Goal: Entertainment & Leisure: Browse casually

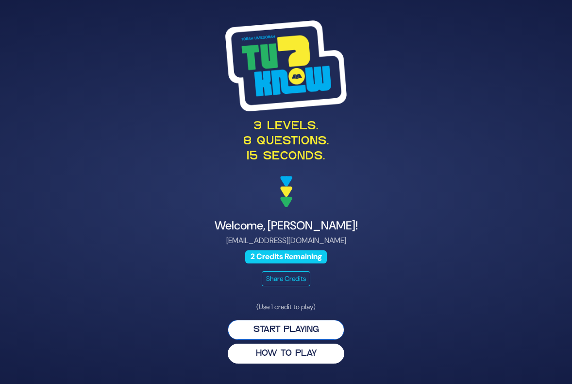
click at [288, 329] on button "Start Playing" at bounding box center [286, 330] width 117 height 20
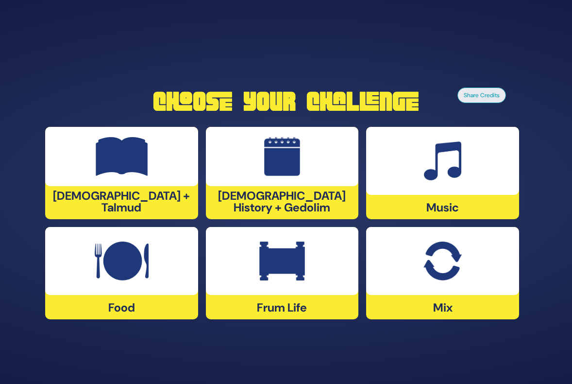
click at [278, 163] on img at bounding box center [282, 156] width 36 height 39
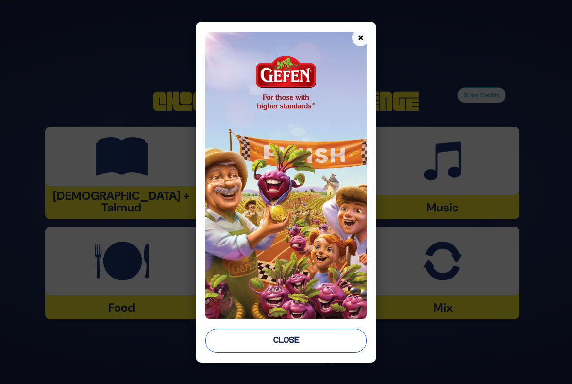
click at [309, 340] on button "Close" at bounding box center [285, 340] width 161 height 24
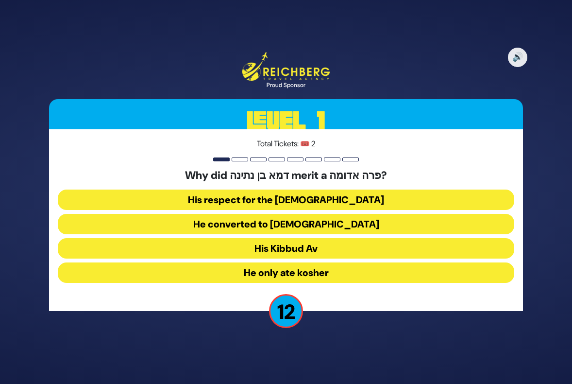
click at [274, 247] on button "His Kibbud Av" at bounding box center [286, 248] width 457 height 20
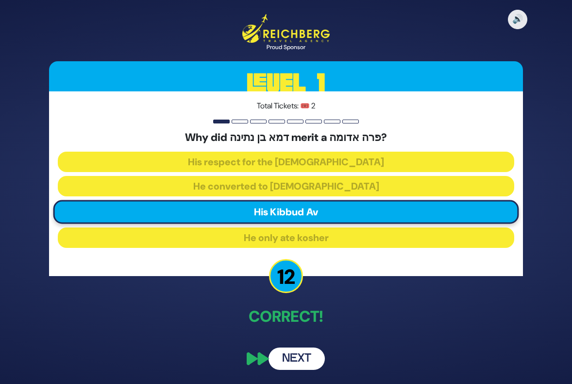
click at [288, 355] on button "Next" at bounding box center [297, 358] width 56 height 22
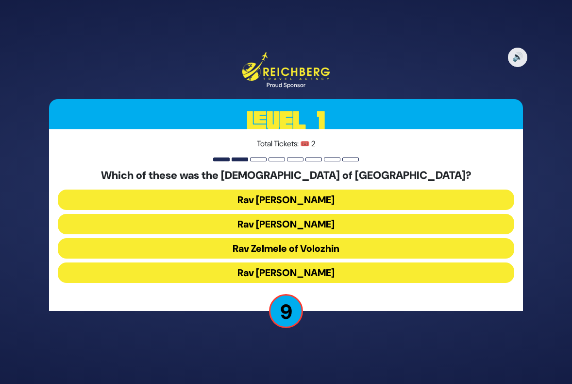
click at [256, 196] on button "Rav Zev Berlin" at bounding box center [286, 199] width 457 height 20
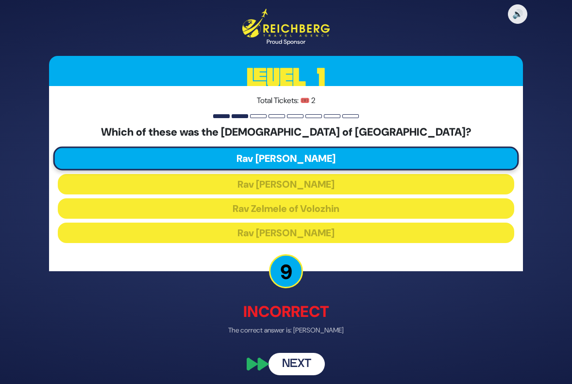
click at [297, 362] on button "Next" at bounding box center [297, 364] width 56 height 22
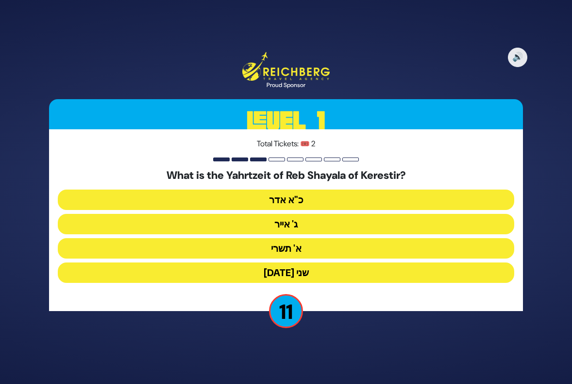
click at [269, 224] on button "ג' אייר" at bounding box center [286, 224] width 457 height 20
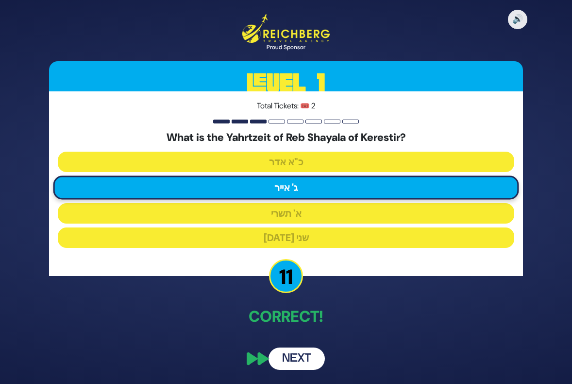
click at [299, 351] on button "Next" at bounding box center [297, 358] width 56 height 22
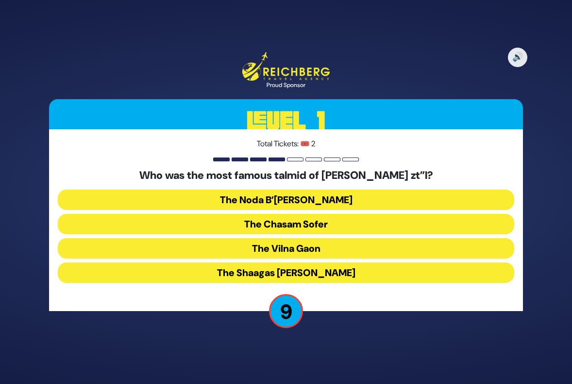
click at [294, 223] on button "The Chasam Sofer" at bounding box center [286, 224] width 457 height 20
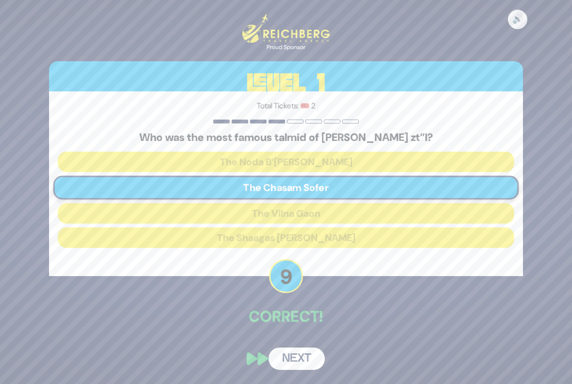
click at [291, 355] on button "Next" at bounding box center [297, 358] width 56 height 22
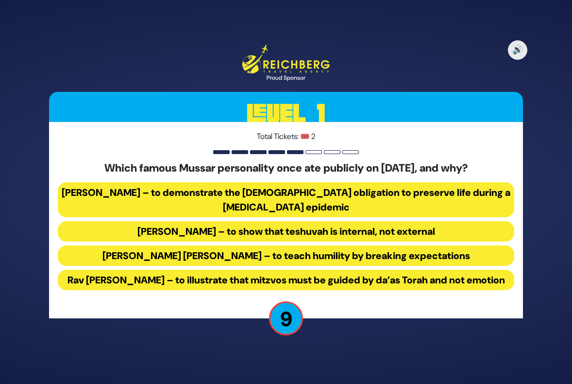
click at [220, 189] on button "Rav Yisroel Salanter – to demonstrate the halachic obligation to preserve life …" at bounding box center [286, 199] width 457 height 35
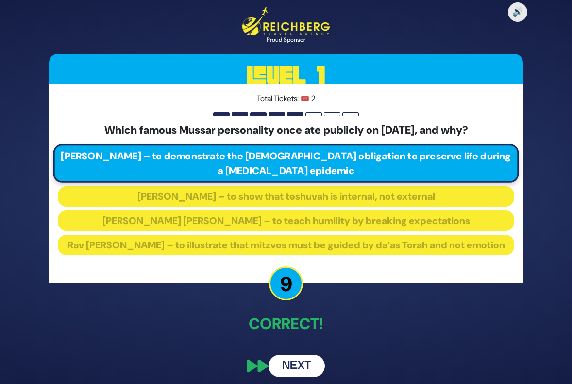
click at [306, 370] on button "Next" at bounding box center [297, 366] width 56 height 22
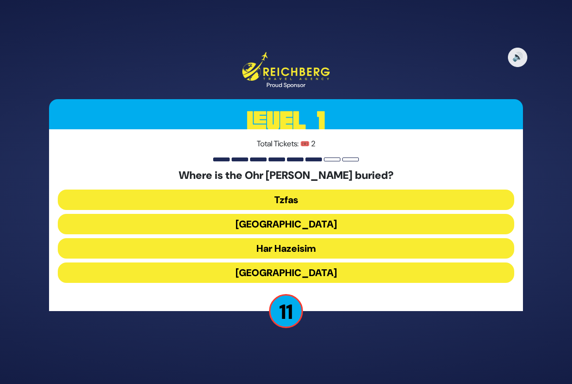
click at [283, 222] on button "Morocco" at bounding box center [286, 224] width 457 height 20
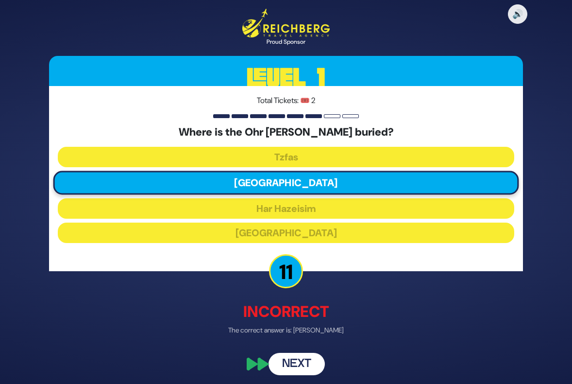
click at [298, 368] on button "Next" at bounding box center [297, 364] width 56 height 22
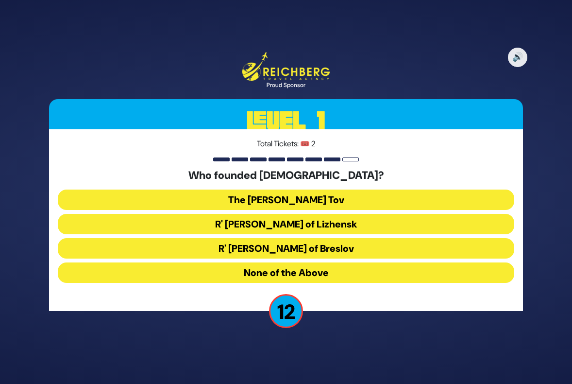
click at [281, 197] on button "The Baal Shem Tov" at bounding box center [286, 199] width 457 height 20
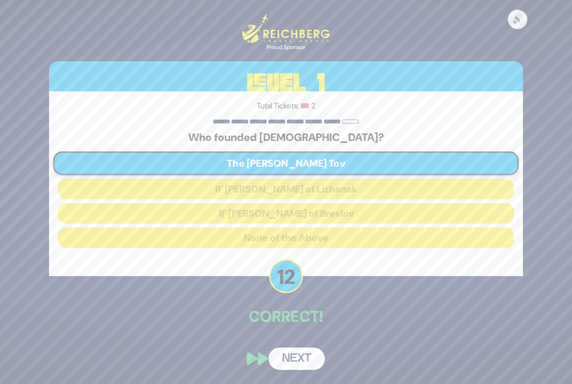
click at [293, 357] on button "Next" at bounding box center [297, 358] width 56 height 22
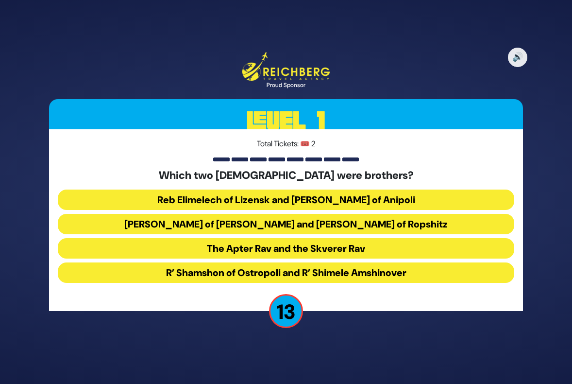
click at [285, 198] on button "Reb Elimelech of Lizensk and Reb Zusha of Anipoli" at bounding box center [286, 199] width 457 height 20
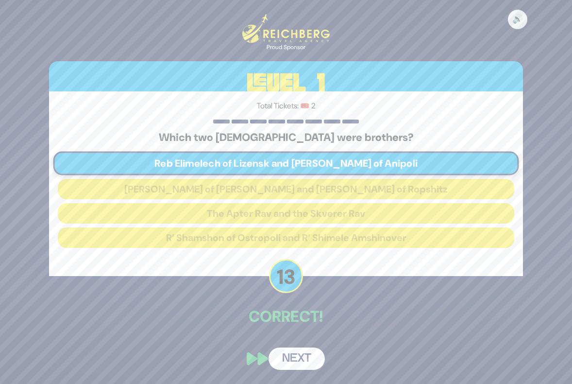
click at [304, 360] on button "Next" at bounding box center [297, 358] width 56 height 22
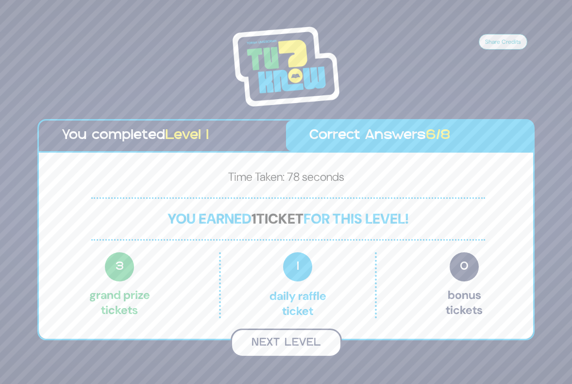
click at [305, 339] on button "Next Level" at bounding box center [286, 342] width 111 height 29
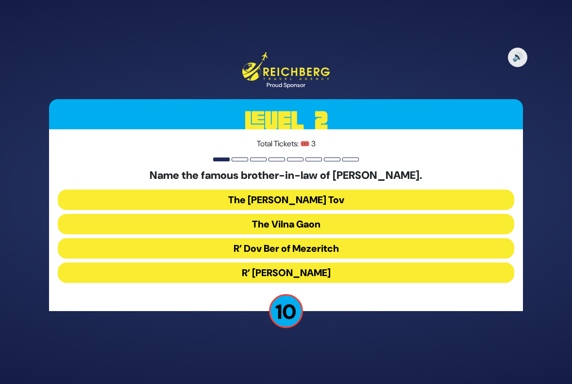
click at [293, 194] on button "The Baal Shem Tov" at bounding box center [286, 199] width 457 height 20
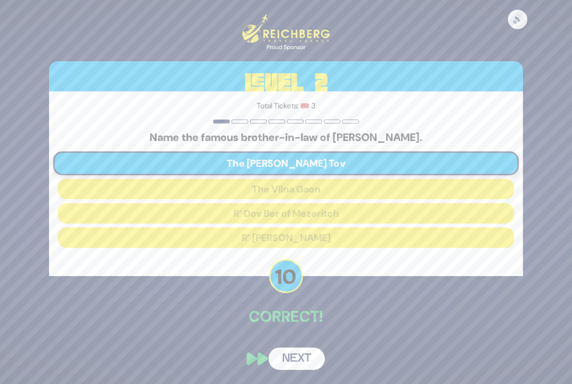
click at [291, 361] on button "Next" at bounding box center [297, 358] width 56 height 22
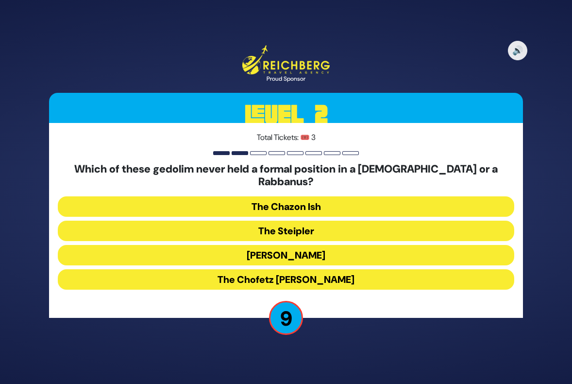
click at [289, 230] on button "The Steipler" at bounding box center [286, 231] width 457 height 20
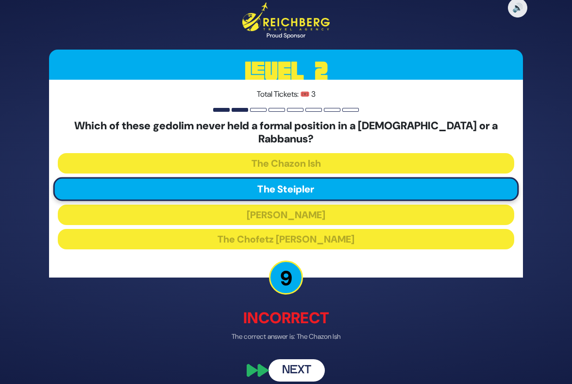
click at [306, 363] on button "Next" at bounding box center [297, 370] width 56 height 22
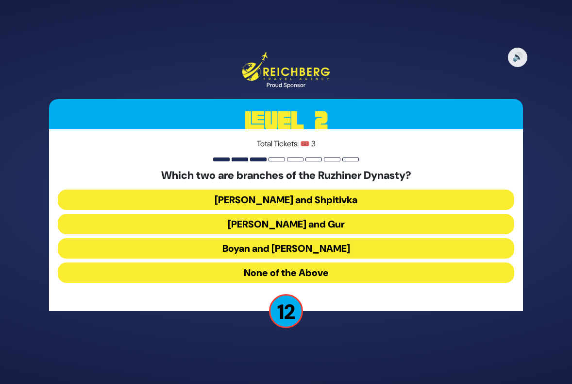
click at [291, 250] on button "Boyan and Sadigura" at bounding box center [286, 248] width 457 height 20
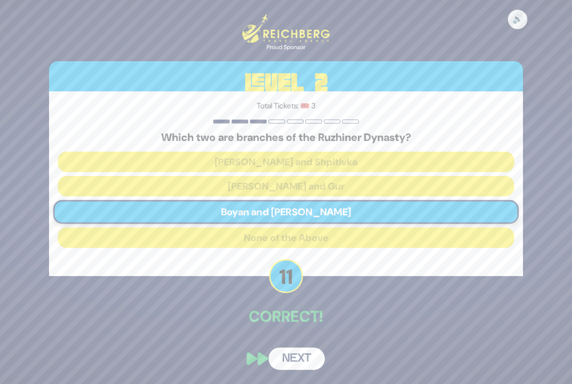
click at [297, 358] on button "Next" at bounding box center [297, 358] width 56 height 22
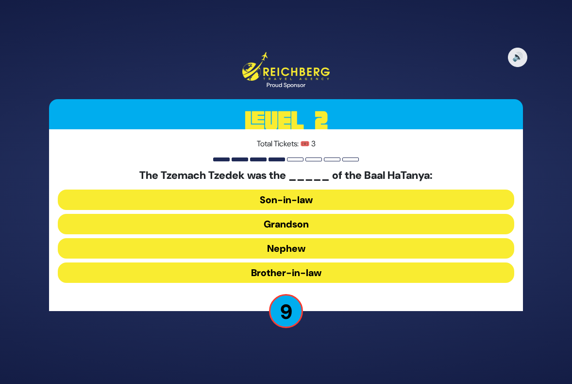
click at [302, 247] on button "Nephew" at bounding box center [286, 248] width 457 height 20
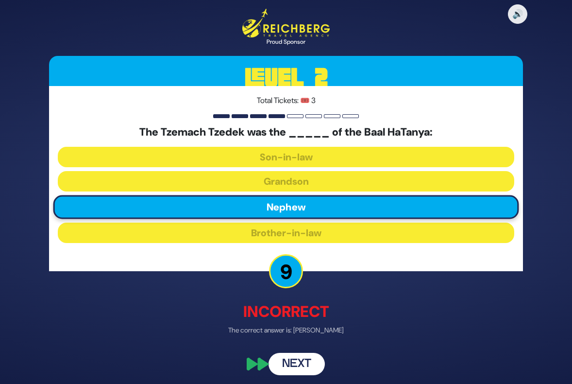
click at [300, 364] on button "Next" at bounding box center [297, 364] width 56 height 22
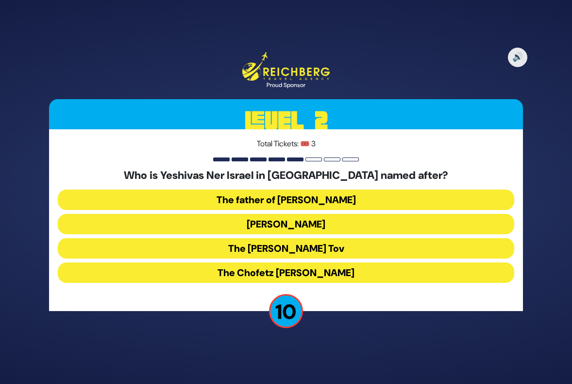
click at [291, 195] on button "The father of Rabbi Herman Neuberger" at bounding box center [286, 199] width 457 height 20
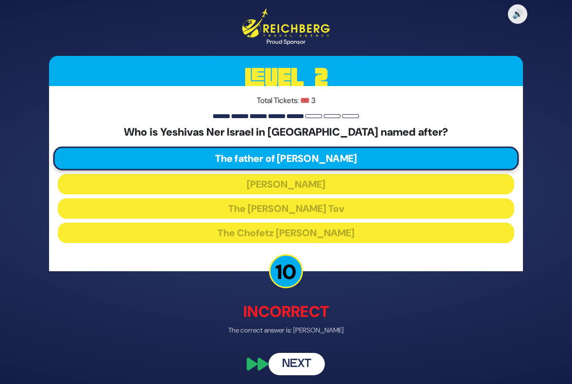
click at [301, 363] on button "Next" at bounding box center [297, 364] width 56 height 22
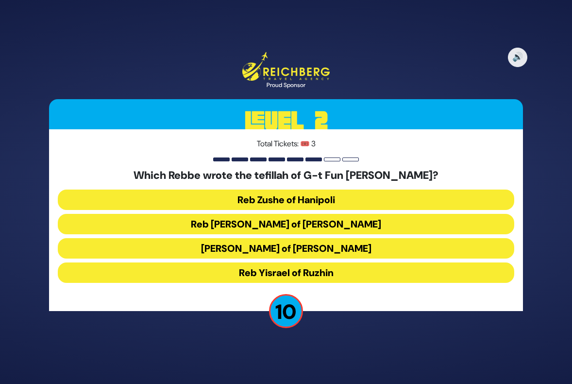
click at [290, 248] on button "Reb Shlomo of Karlin" at bounding box center [286, 248] width 457 height 20
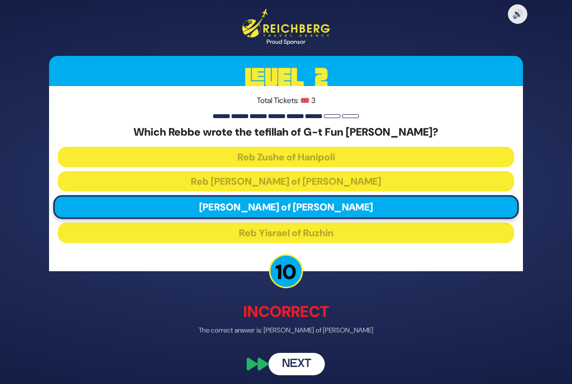
click at [305, 367] on button "Next" at bounding box center [297, 364] width 56 height 22
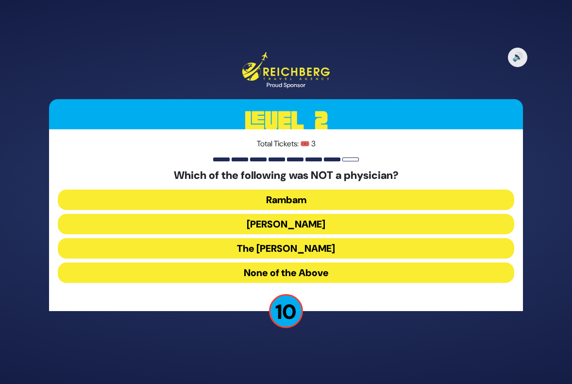
click at [291, 310] on p "10" at bounding box center [286, 311] width 34 height 34
click at [274, 258] on div "Which of the following was NOT a physician? Rambam Ibn Ezra The Amorah Shmuel N…" at bounding box center [286, 228] width 457 height 118
click at [278, 271] on button "None of the Above" at bounding box center [286, 272] width 457 height 20
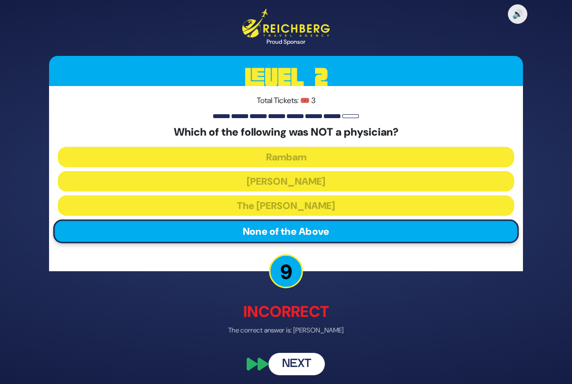
click at [308, 363] on button "Next" at bounding box center [297, 364] width 56 height 22
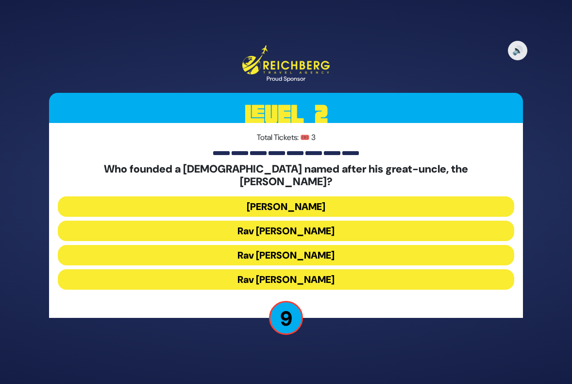
click at [285, 271] on button "Rav Mendel Zaks" at bounding box center [286, 279] width 457 height 20
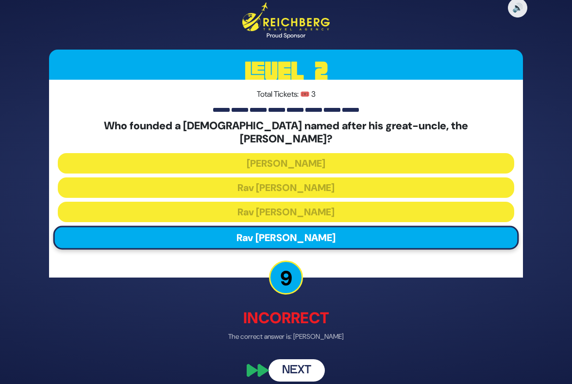
click at [310, 361] on button "Next" at bounding box center [297, 370] width 56 height 22
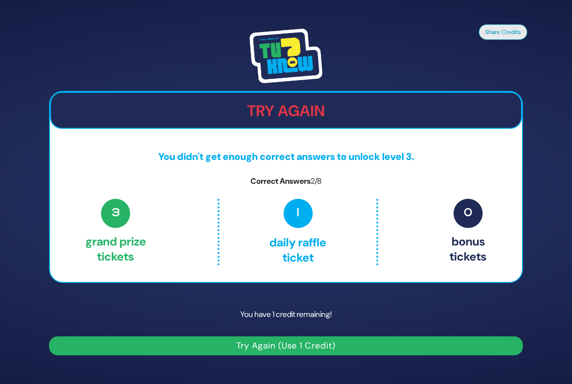
click at [304, 344] on button "Try Again (Use 1 Credit)" at bounding box center [286, 345] width 474 height 19
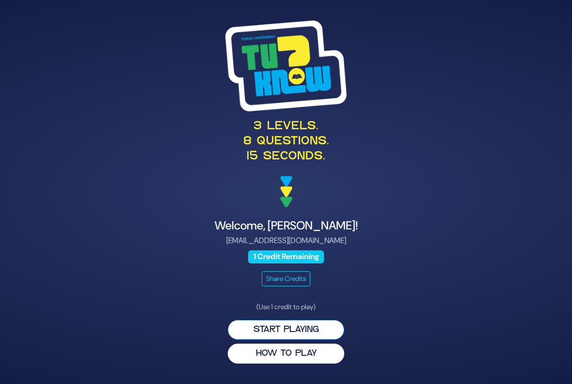
click at [288, 330] on button "Start Playing" at bounding box center [286, 330] width 117 height 20
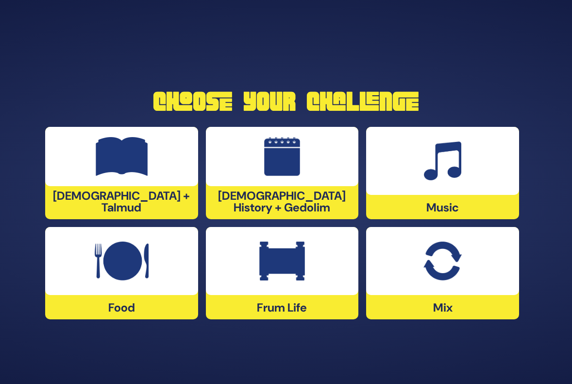
click at [144, 166] on img at bounding box center [122, 156] width 52 height 39
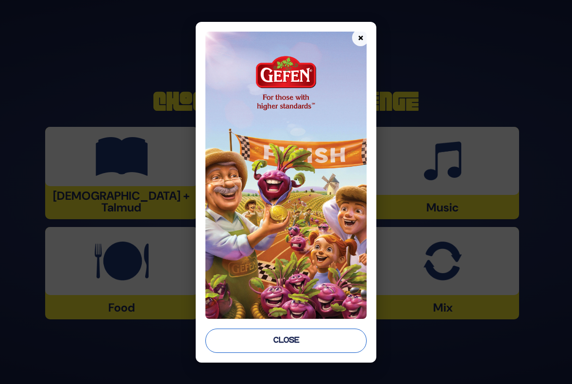
click at [284, 341] on button "Close" at bounding box center [285, 340] width 161 height 24
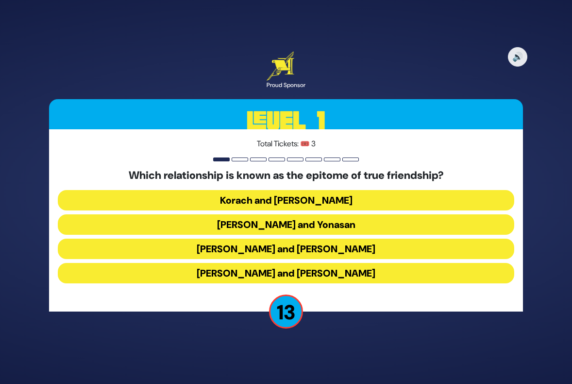
click at [303, 222] on button "Dovid and Yonasan" at bounding box center [286, 224] width 457 height 20
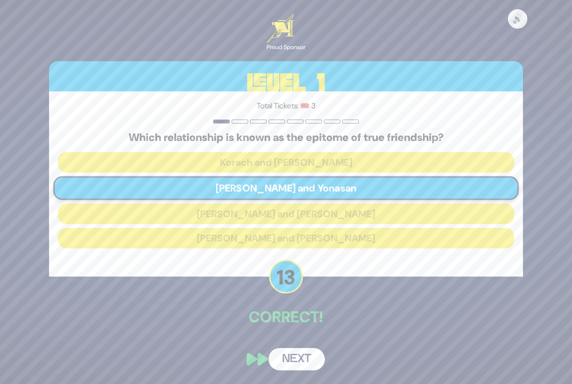
click at [304, 355] on button "Next" at bounding box center [297, 359] width 56 height 22
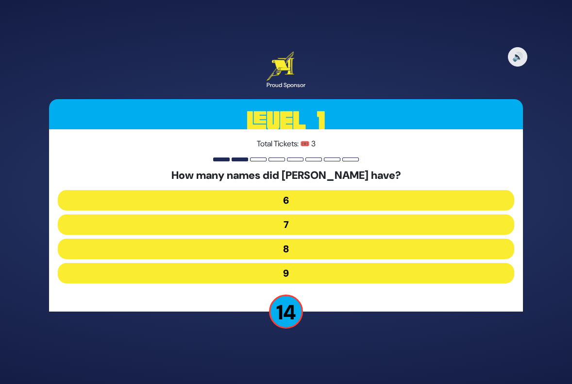
click at [280, 220] on button "7" at bounding box center [286, 224] width 457 height 20
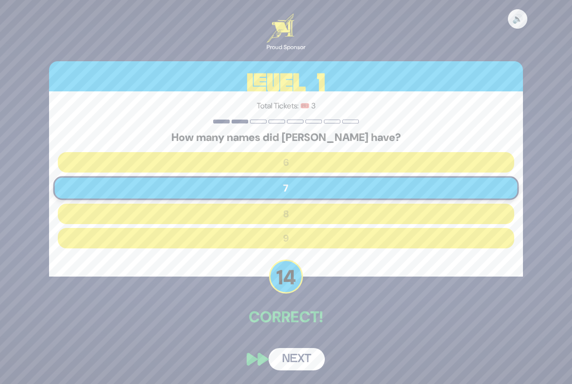
click at [299, 355] on button "Next" at bounding box center [297, 359] width 56 height 22
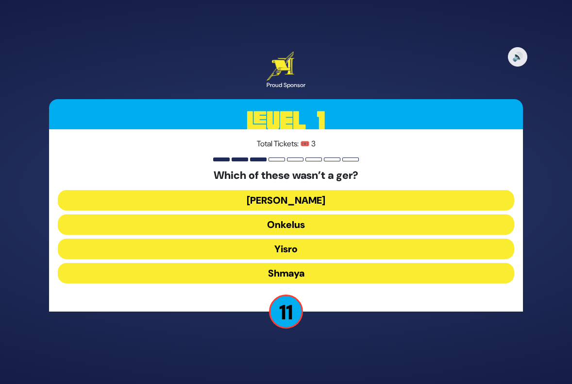
click at [289, 202] on button "Ovadia" at bounding box center [286, 200] width 457 height 20
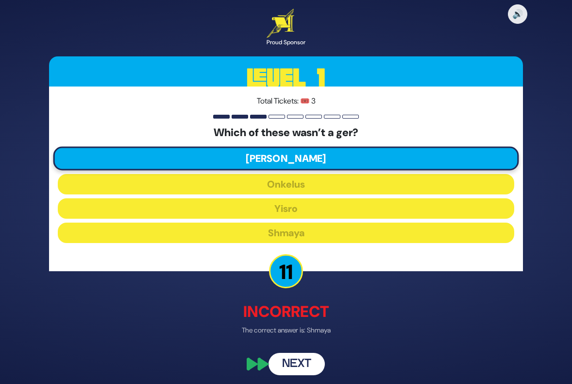
click at [303, 363] on button "Next" at bounding box center [297, 364] width 56 height 22
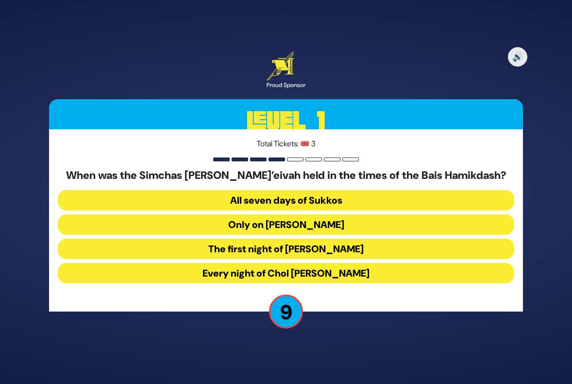
click at [306, 249] on button "The first night of Chol Hamoed Sukkos" at bounding box center [286, 248] width 457 height 20
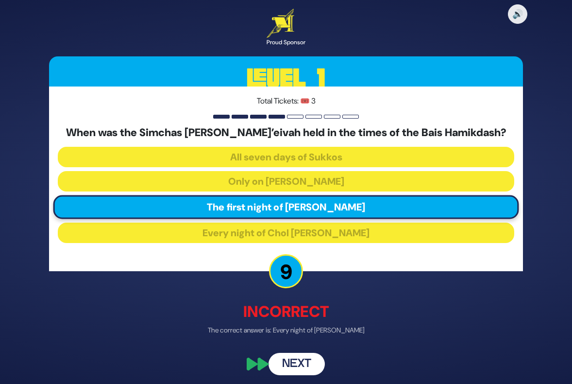
click at [304, 363] on button "Next" at bounding box center [297, 364] width 56 height 22
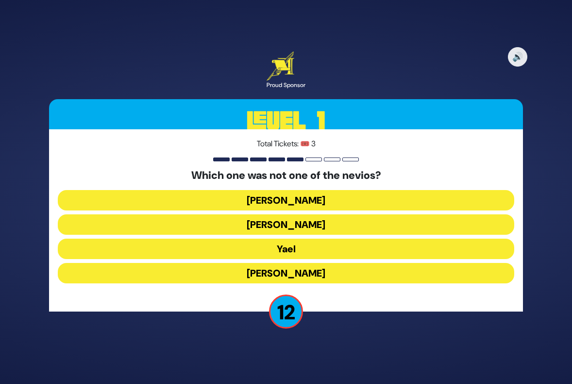
click at [309, 250] on button "Yael" at bounding box center [286, 248] width 457 height 20
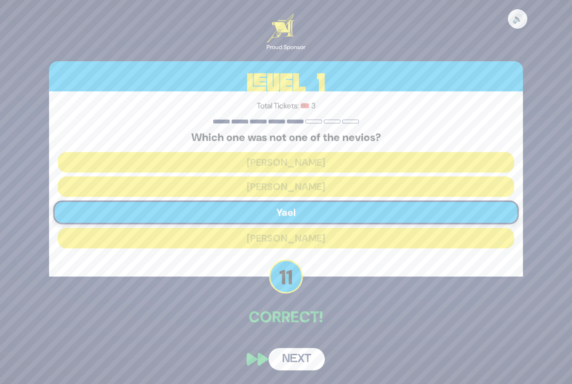
click at [302, 337] on div "🔊 Proud Sponsor Level 1 Total Tickets: 🎟️ 3 Which one was not one of the nevios…" at bounding box center [285, 191] width 497 height 379
click at [303, 356] on button "Next" at bounding box center [297, 359] width 56 height 22
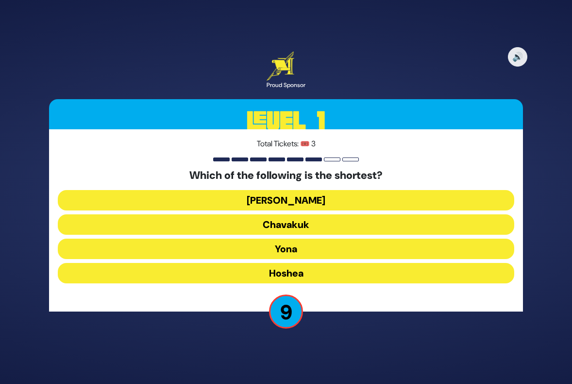
click at [299, 226] on button "Chavakuk" at bounding box center [286, 224] width 457 height 20
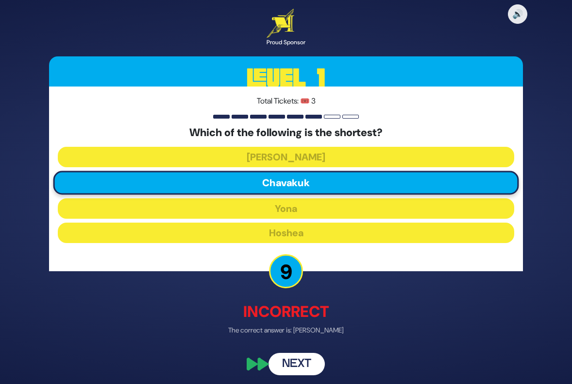
click at [303, 368] on button "Next" at bounding box center [297, 364] width 56 height 22
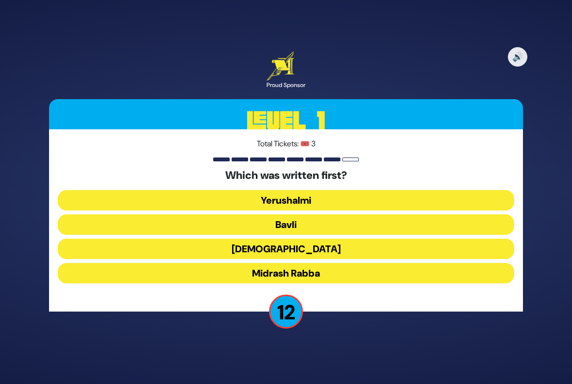
click at [286, 248] on button "Mishnah" at bounding box center [286, 248] width 457 height 20
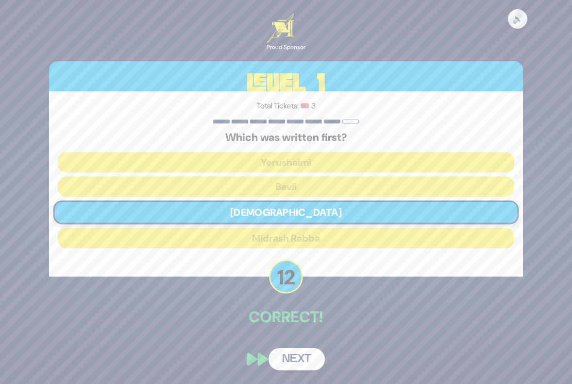
click at [296, 359] on button "Next" at bounding box center [297, 359] width 56 height 22
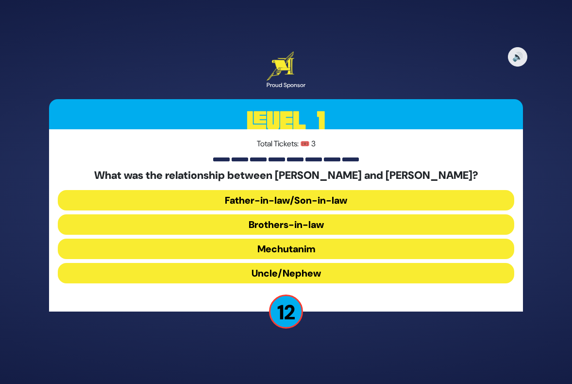
click at [283, 223] on button "Brothers-in-law" at bounding box center [286, 224] width 457 height 20
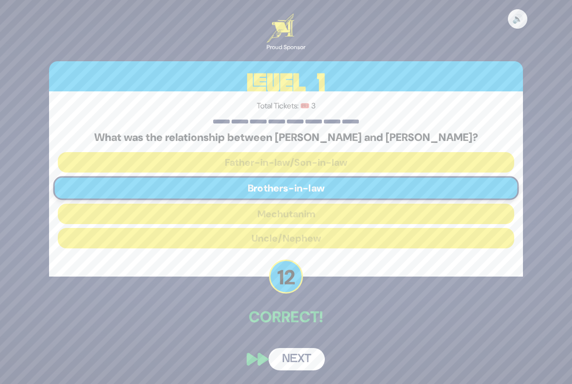
click at [293, 363] on button "Next" at bounding box center [297, 359] width 56 height 22
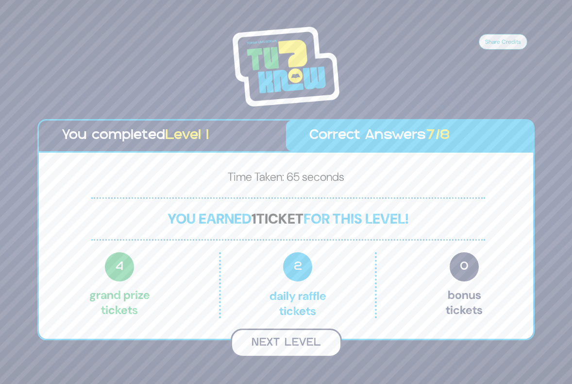
click at [288, 342] on button "Next Level" at bounding box center [286, 342] width 111 height 29
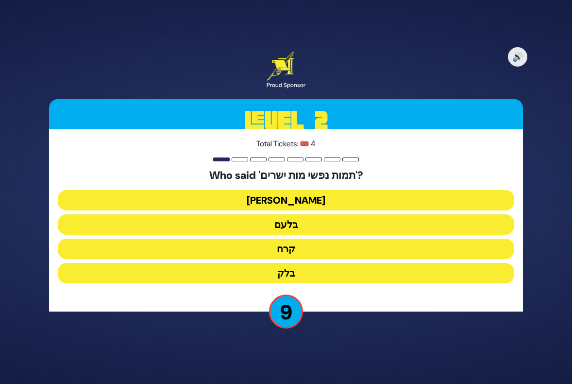
click at [290, 200] on button "יעקב" at bounding box center [286, 200] width 457 height 20
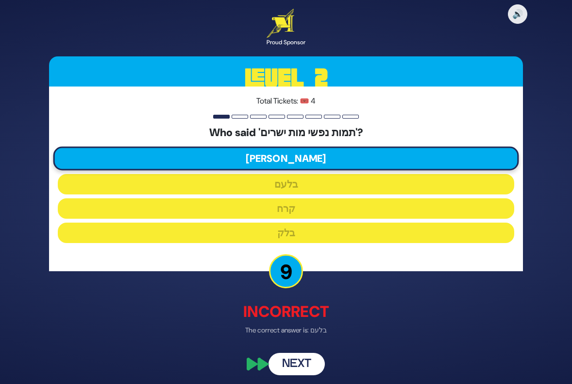
click at [302, 359] on button "Next" at bounding box center [297, 364] width 56 height 22
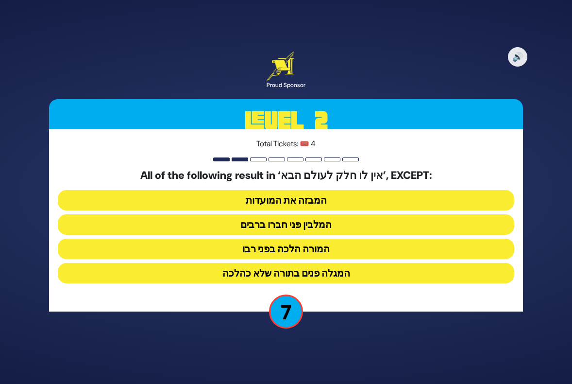
click at [288, 195] on button "המבזה את המועדות" at bounding box center [286, 200] width 457 height 20
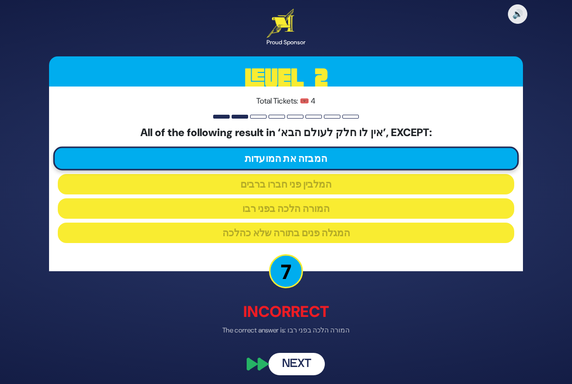
click at [303, 363] on button "Next" at bounding box center [297, 364] width 56 height 22
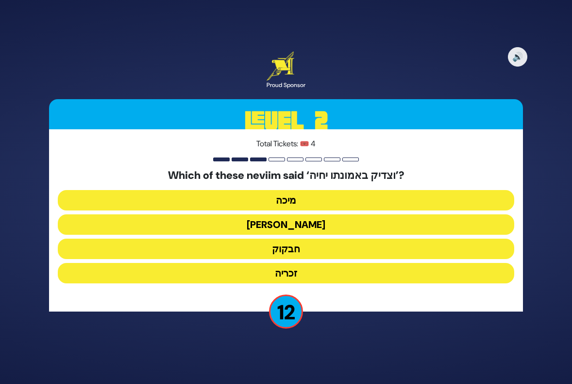
click at [291, 247] on button "חבקוק" at bounding box center [286, 248] width 457 height 20
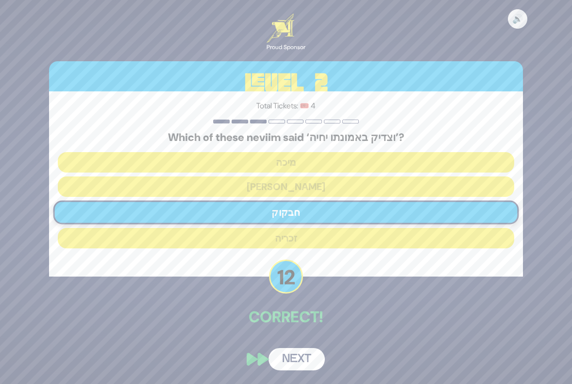
click at [298, 339] on div "🔊 Proud Sponsor Level 2 Total Tickets: 🎟️ 4 Which of these neviim said ‘וצדיק ב…" at bounding box center [285, 191] width 497 height 379
click at [302, 350] on button "Next" at bounding box center [297, 359] width 56 height 22
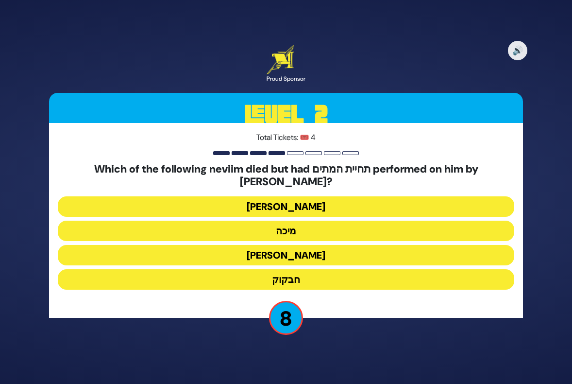
click at [296, 199] on button "יונה" at bounding box center [286, 206] width 457 height 20
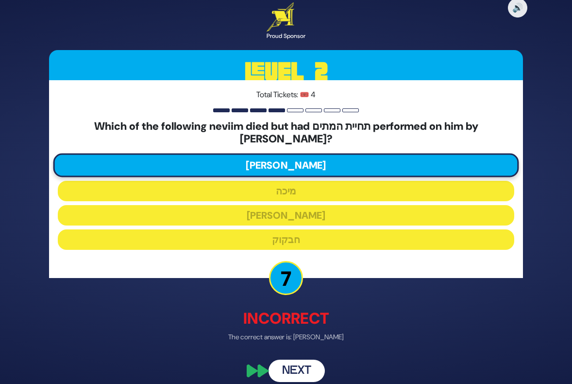
drag, startPoint x: 303, startPoint y: 364, endPoint x: 324, endPoint y: 385, distance: 29.9
click at [324, 383] on html "🔊 Proud Sponsor Level 2 Total Tickets: 🎟️ 4 Which of the following neviim died …" at bounding box center [286, 192] width 572 height 384
click button "Next" at bounding box center [297, 370] width 56 height 22
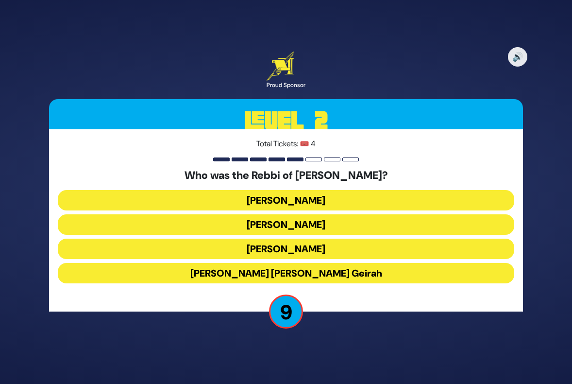
click at [288, 224] on button "Achiya Hashiloni" at bounding box center [286, 224] width 457 height 20
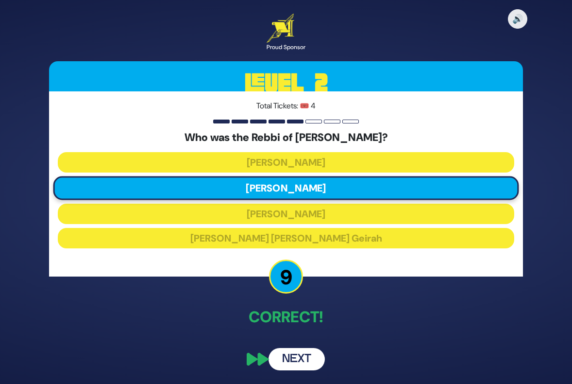
click at [302, 361] on button "Next" at bounding box center [297, 359] width 56 height 22
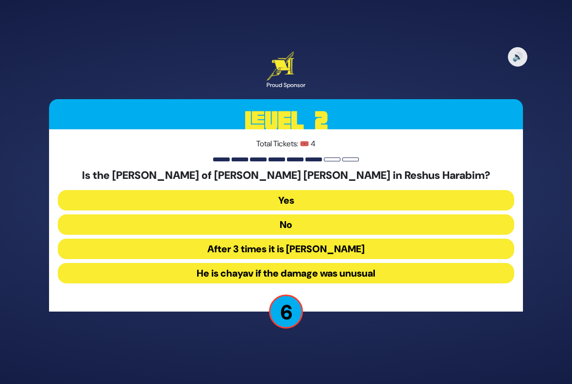
click at [285, 198] on button "Yes" at bounding box center [286, 200] width 457 height 20
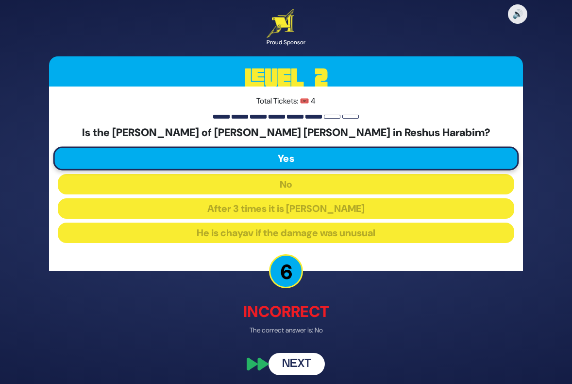
click at [304, 360] on button "Next" at bounding box center [297, 364] width 56 height 22
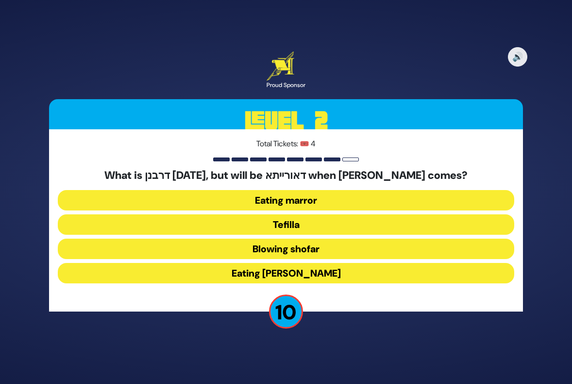
click at [272, 217] on button "Tefilla" at bounding box center [286, 224] width 457 height 20
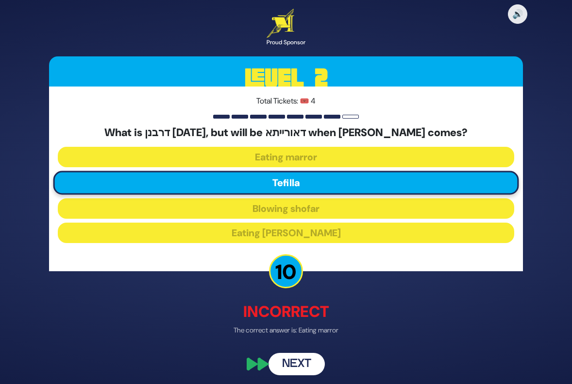
click at [299, 363] on button "Next" at bounding box center [297, 364] width 56 height 22
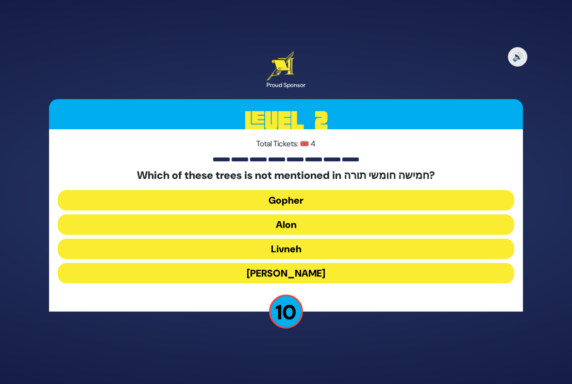
click at [291, 201] on button "Gopher" at bounding box center [286, 200] width 457 height 20
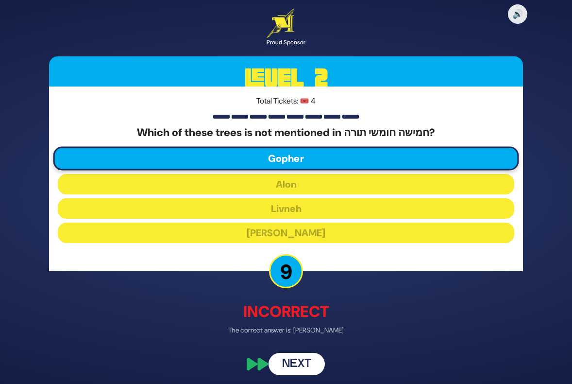
click at [312, 367] on button "Next" at bounding box center [297, 364] width 56 height 22
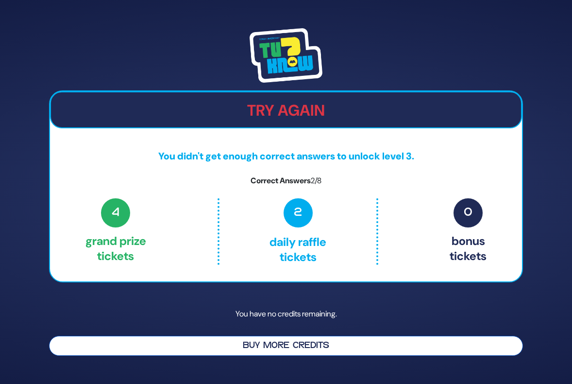
click at [277, 344] on button "Buy More Credits" at bounding box center [286, 346] width 474 height 20
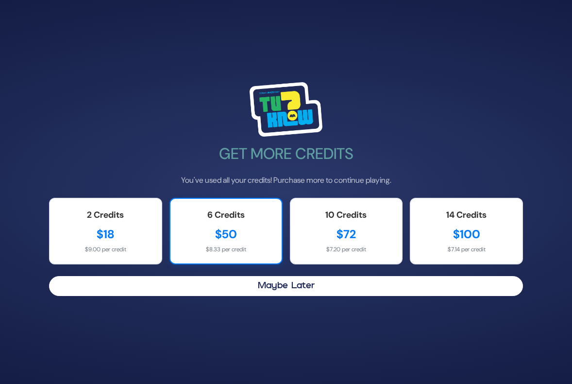
click at [218, 234] on div "$50" at bounding box center [226, 233] width 92 height 17
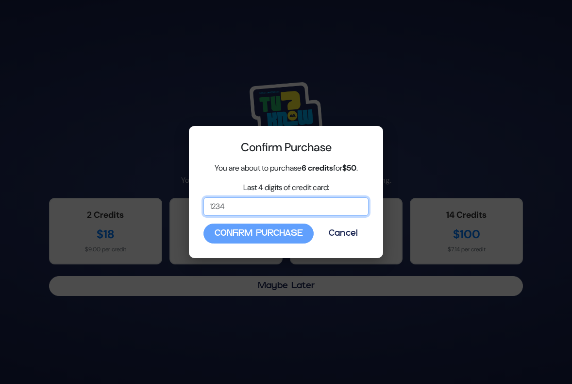
click at [267, 207] on input "Last 4 digits of credit card:" at bounding box center [286, 206] width 165 height 18
type input "8493"
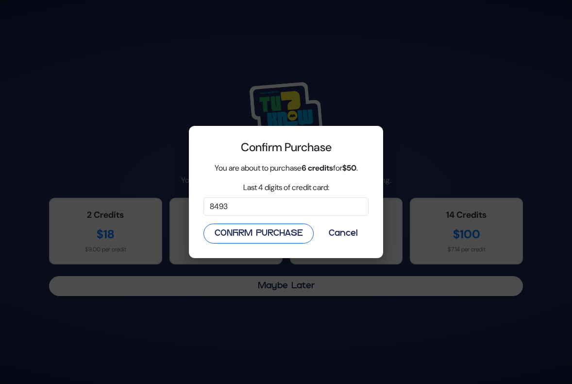
click at [232, 226] on button "Confirm Purchase" at bounding box center [259, 233] width 110 height 20
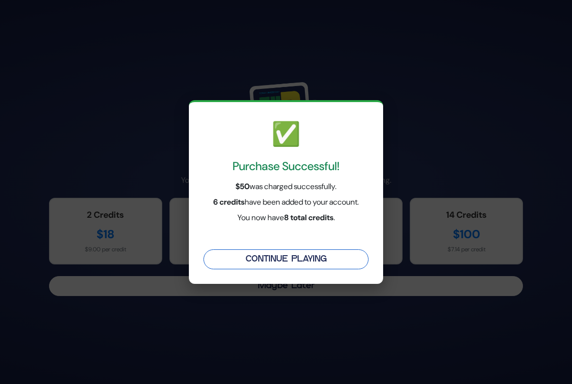
click at [310, 258] on button "Continue Playing" at bounding box center [286, 259] width 165 height 20
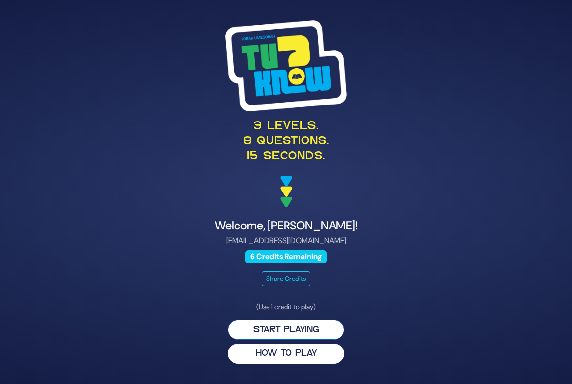
click at [290, 328] on button "Start Playing" at bounding box center [286, 330] width 117 height 20
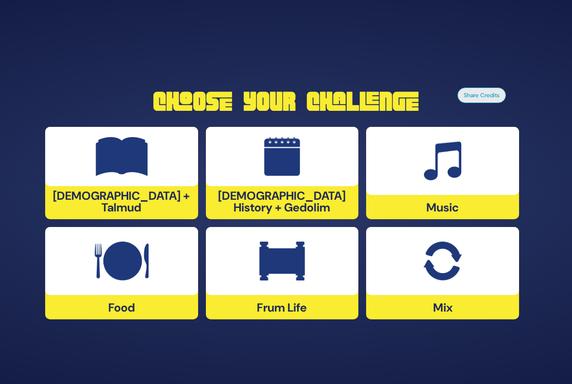
click at [301, 260] on img at bounding box center [282, 260] width 46 height 39
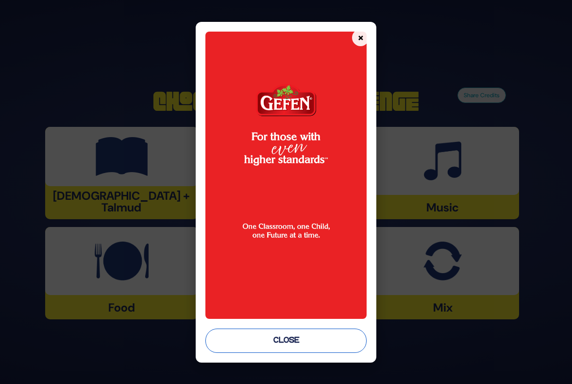
click at [308, 342] on button "Close" at bounding box center [285, 340] width 161 height 24
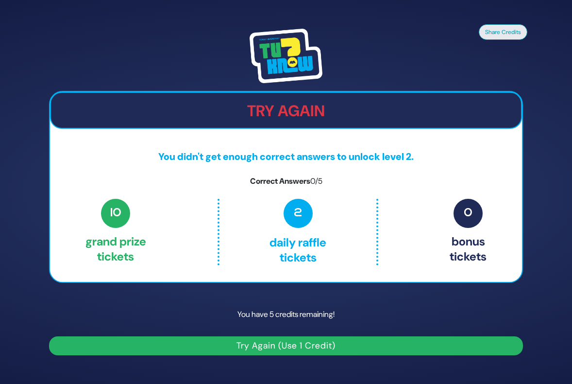
click at [288, 344] on button "Try Again (Use 1 Credit)" at bounding box center [286, 345] width 474 height 19
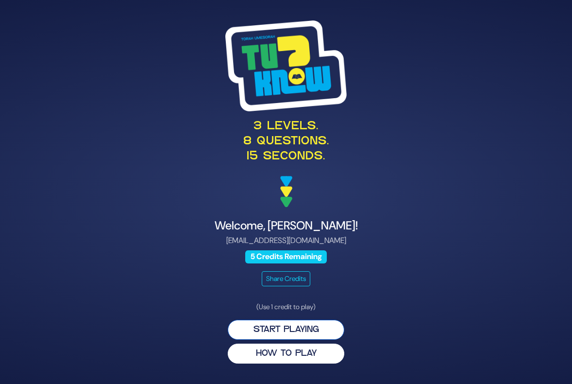
click at [282, 330] on button "Start Playing" at bounding box center [286, 330] width 117 height 20
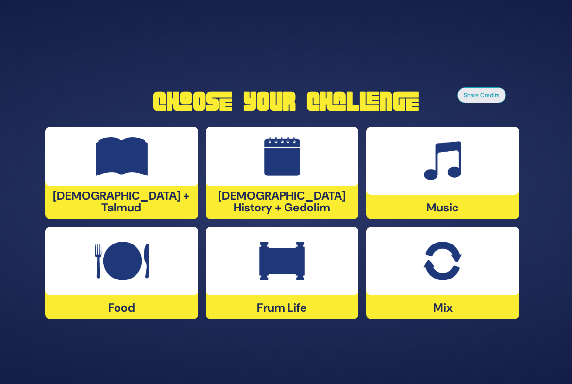
click at [290, 268] on img at bounding box center [282, 260] width 46 height 39
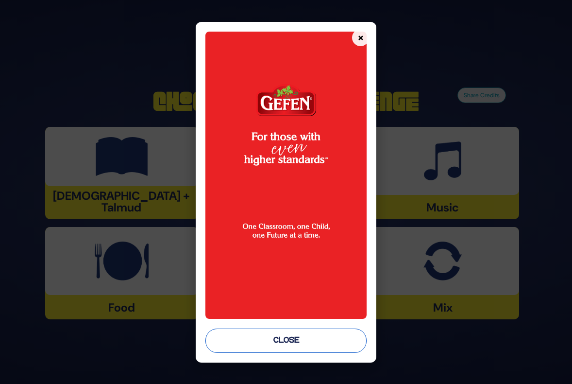
click at [297, 342] on button "Close" at bounding box center [285, 340] width 161 height 24
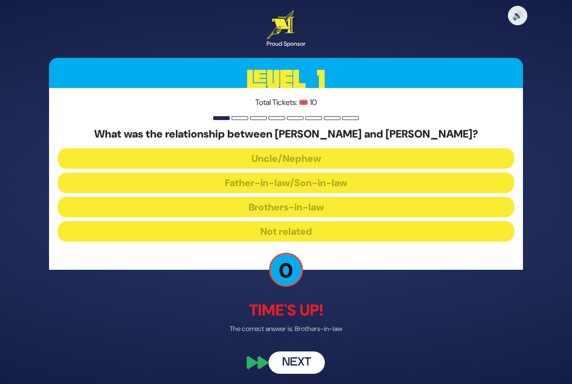
click at [299, 362] on button "Next" at bounding box center [297, 362] width 56 height 22
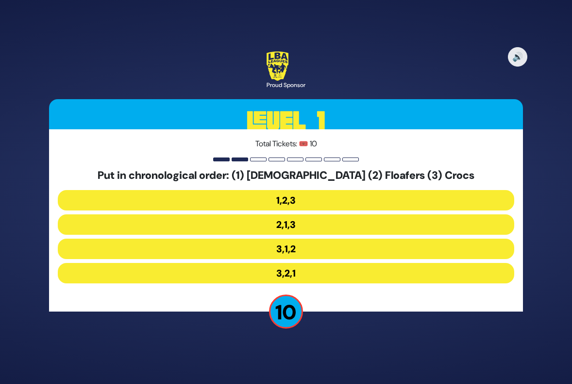
click at [282, 254] on button "3,1,2" at bounding box center [286, 248] width 457 height 20
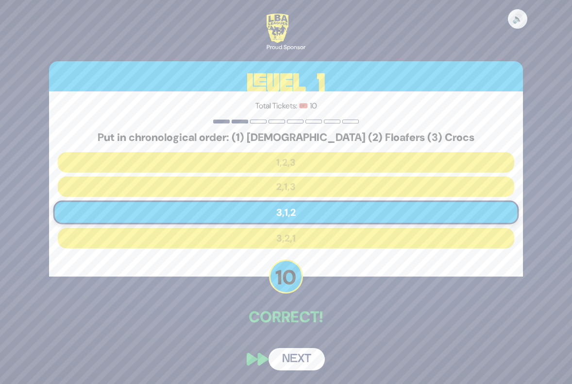
click at [306, 356] on button "Next" at bounding box center [297, 359] width 56 height 22
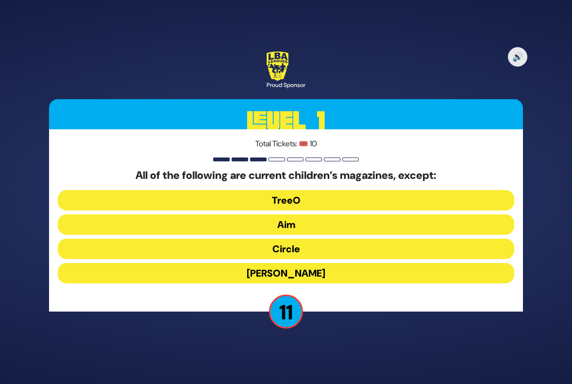
click at [301, 198] on button "TreeO" at bounding box center [286, 200] width 457 height 20
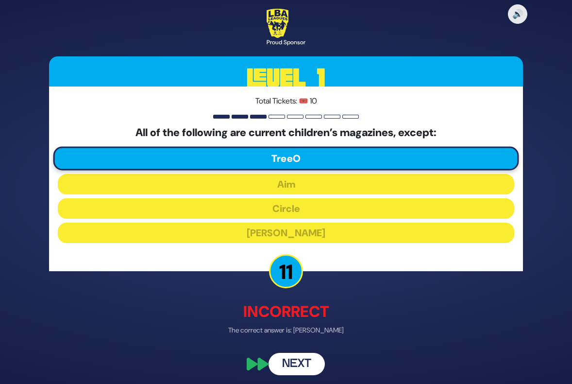
click at [300, 363] on button "Next" at bounding box center [297, 364] width 56 height 22
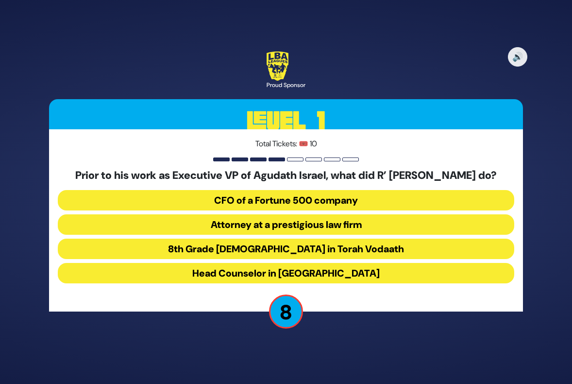
click at [308, 253] on button "8th Grade rebbe in Torah Vodaath" at bounding box center [286, 248] width 457 height 20
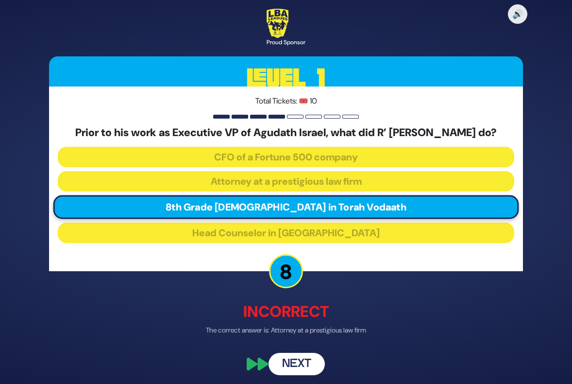
click at [301, 370] on button "Next" at bounding box center [297, 364] width 56 height 22
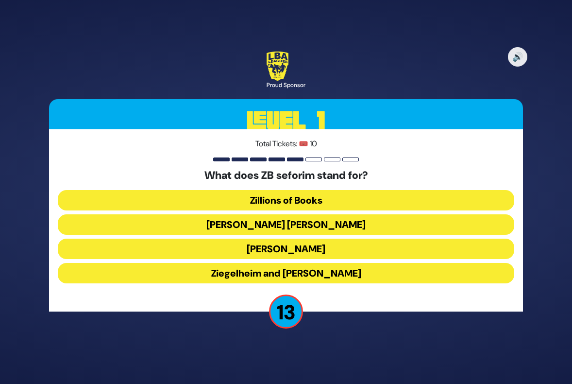
click at [287, 222] on button "Zundel Berman" at bounding box center [286, 224] width 457 height 20
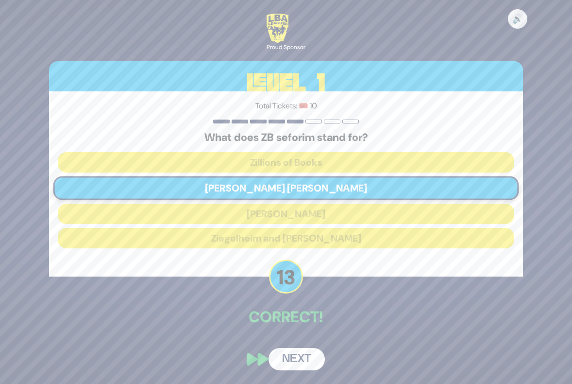
click at [308, 355] on button "Next" at bounding box center [297, 359] width 56 height 22
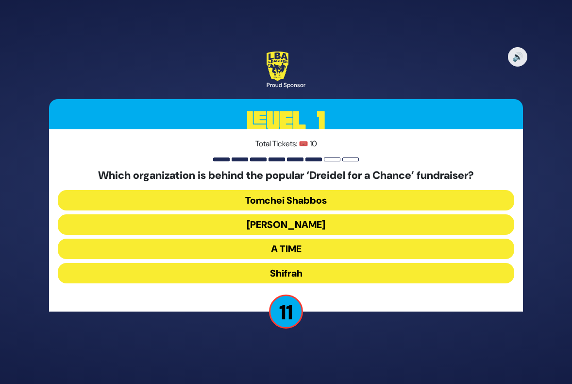
click at [309, 222] on button "Bonei Olam" at bounding box center [286, 224] width 457 height 20
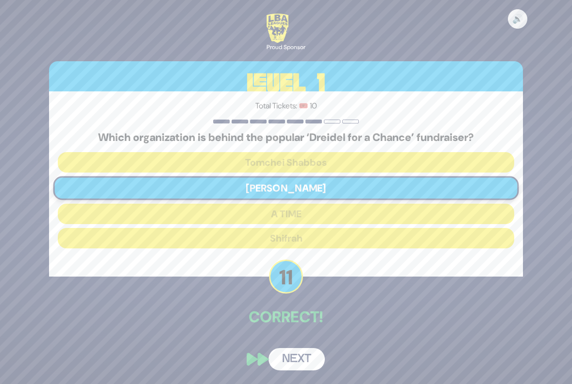
click at [292, 360] on button "Next" at bounding box center [297, 359] width 56 height 22
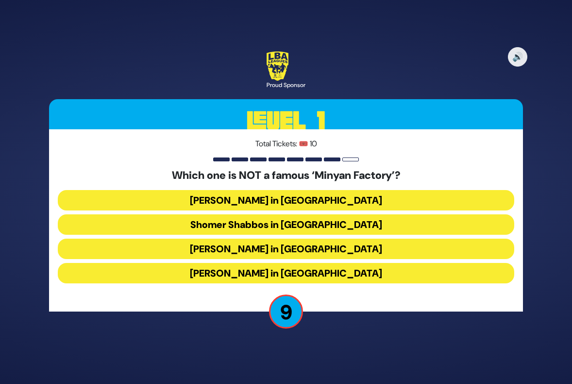
click at [302, 247] on button "Scheiner’s in Monsey" at bounding box center [286, 248] width 457 height 20
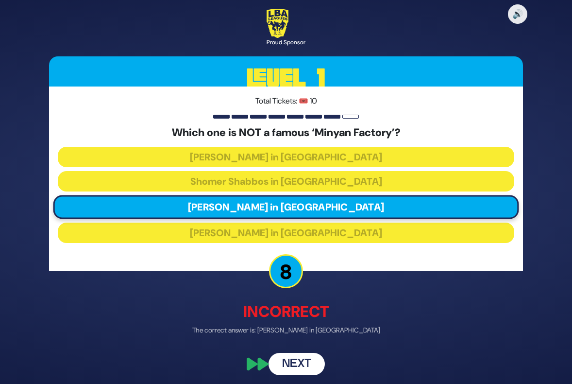
click at [294, 366] on button "Next" at bounding box center [297, 364] width 56 height 22
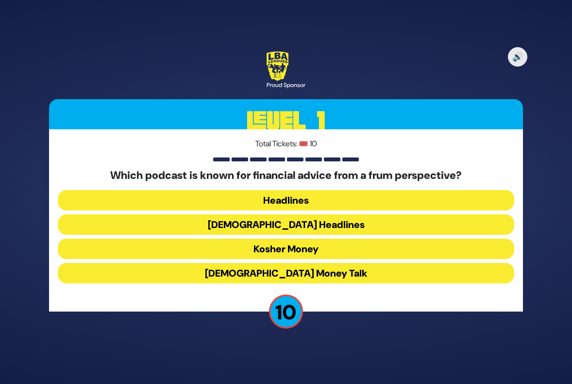
click at [292, 271] on button "Jewish Money Talk" at bounding box center [286, 273] width 457 height 20
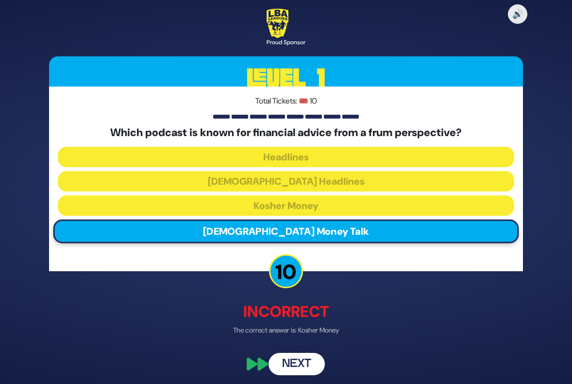
click at [308, 367] on button "Next" at bounding box center [297, 364] width 56 height 22
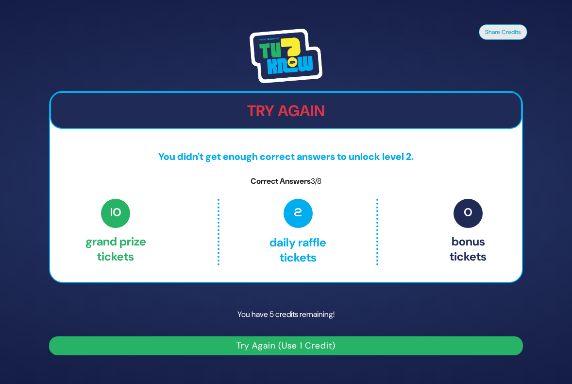
click at [358, 348] on button "Try Again (Use 1 Credit)" at bounding box center [286, 345] width 474 height 19
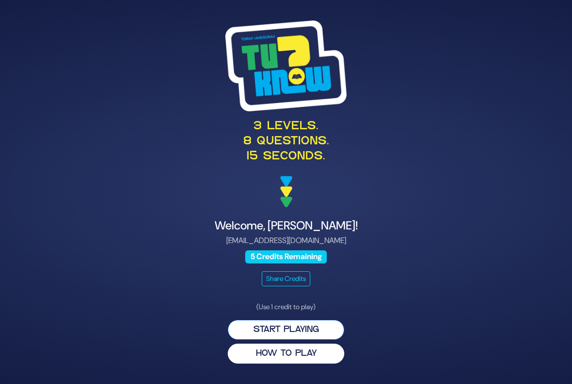
click at [290, 324] on button "Start Playing" at bounding box center [286, 330] width 117 height 20
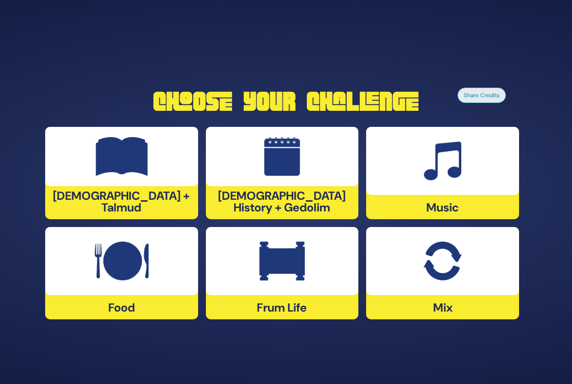
click at [289, 280] on img at bounding box center [282, 260] width 46 height 39
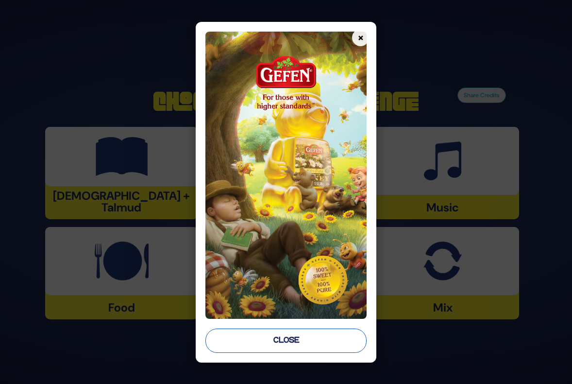
click at [293, 338] on button "Close" at bounding box center [285, 340] width 161 height 24
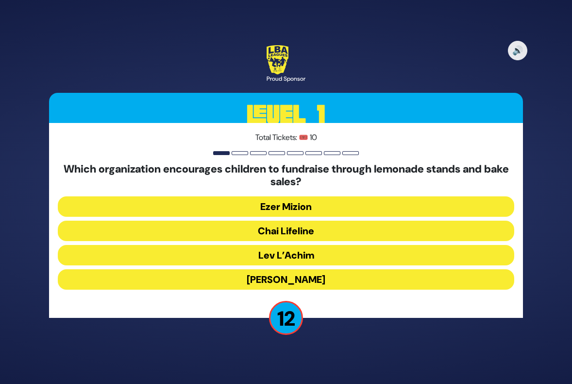
click at [296, 229] on button "Chai Lifeline" at bounding box center [286, 231] width 457 height 20
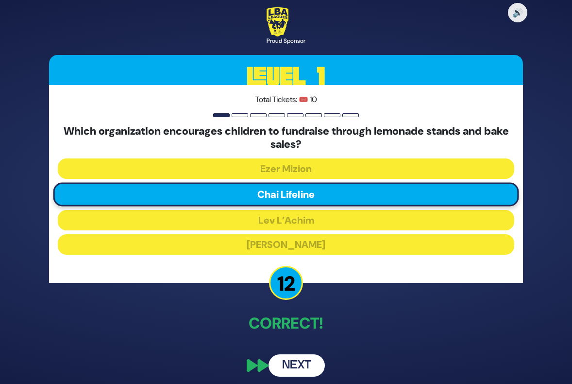
click at [293, 364] on button "Next" at bounding box center [297, 365] width 56 height 22
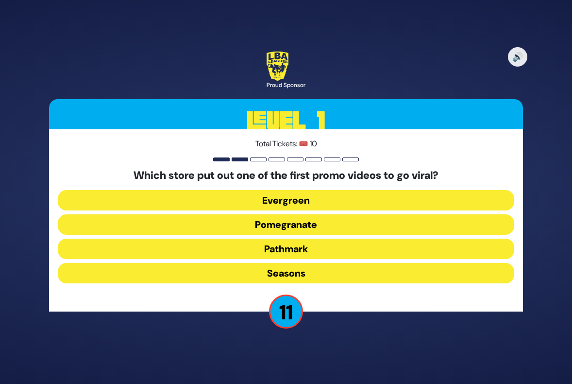
click at [287, 202] on button "Evergreen" at bounding box center [286, 200] width 457 height 20
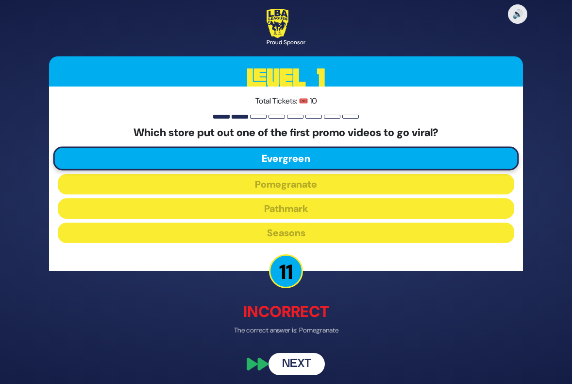
click at [304, 365] on button "Next" at bounding box center [297, 364] width 56 height 22
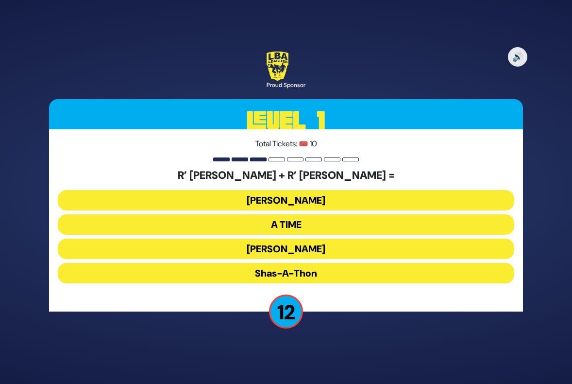
click at [295, 248] on button "Ohel Sarala" at bounding box center [286, 248] width 457 height 20
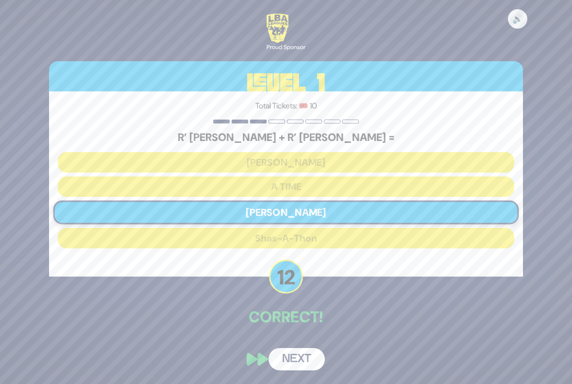
click at [303, 356] on button "Next" at bounding box center [297, 359] width 56 height 22
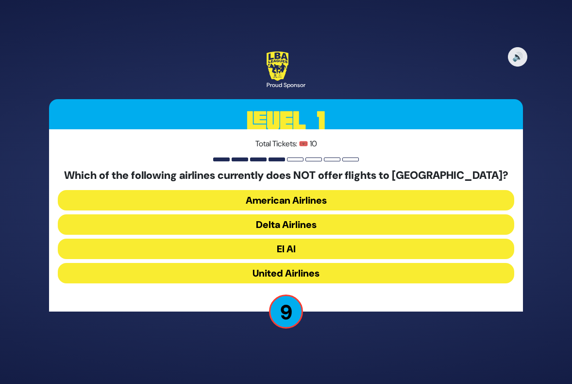
click at [288, 198] on button "American Airlines" at bounding box center [286, 200] width 457 height 20
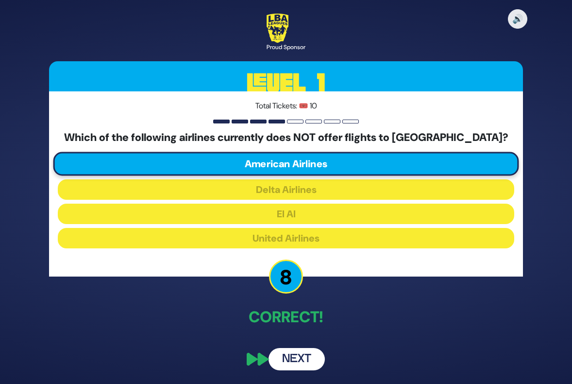
click at [301, 355] on button "Next" at bounding box center [297, 359] width 56 height 22
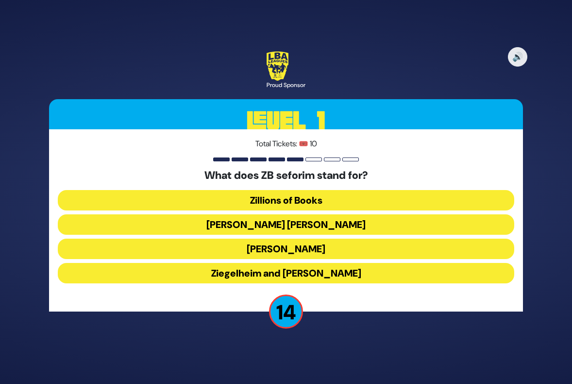
click at [297, 226] on button "Zundel Berman" at bounding box center [286, 224] width 457 height 20
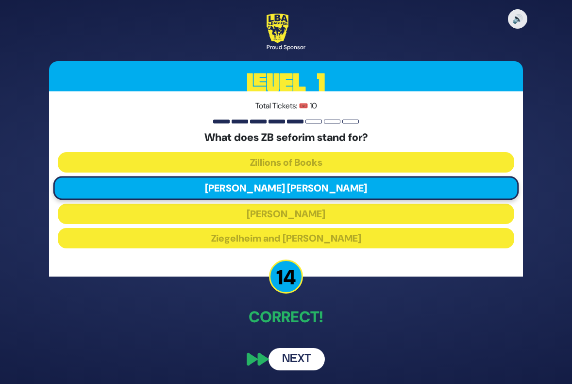
click at [305, 352] on button "Next" at bounding box center [297, 359] width 56 height 22
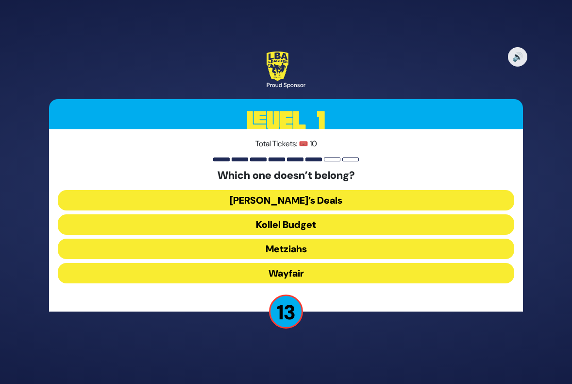
click at [267, 271] on button "Wayfair" at bounding box center [286, 273] width 457 height 20
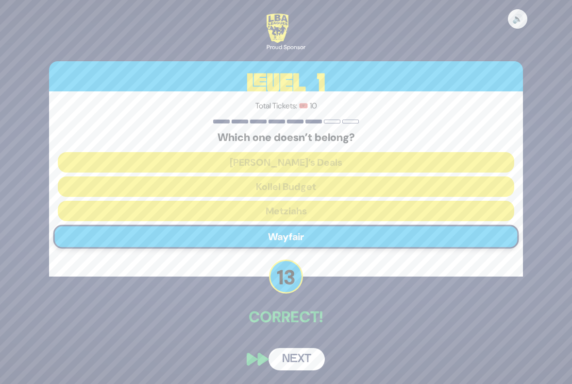
click at [309, 362] on button "Next" at bounding box center [297, 359] width 56 height 22
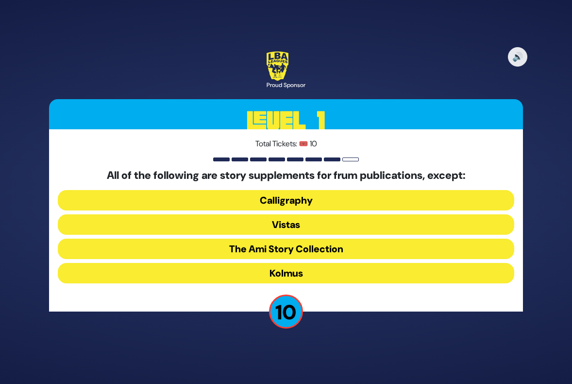
click at [289, 252] on button "The Ami Story Collection" at bounding box center [286, 248] width 457 height 20
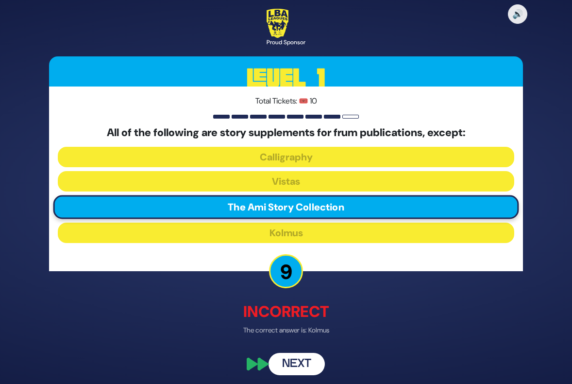
click at [305, 357] on button "Next" at bounding box center [297, 364] width 56 height 22
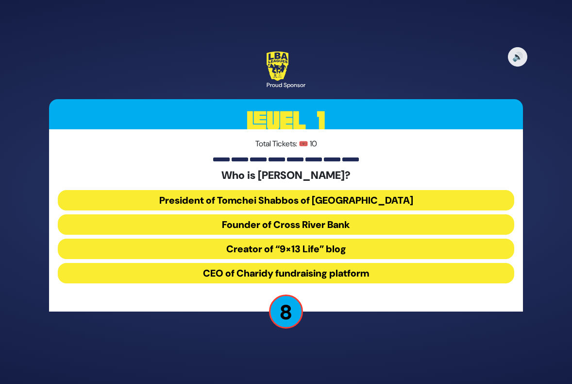
click at [322, 272] on button "CEO of Charidy fundraising platform" at bounding box center [286, 273] width 457 height 20
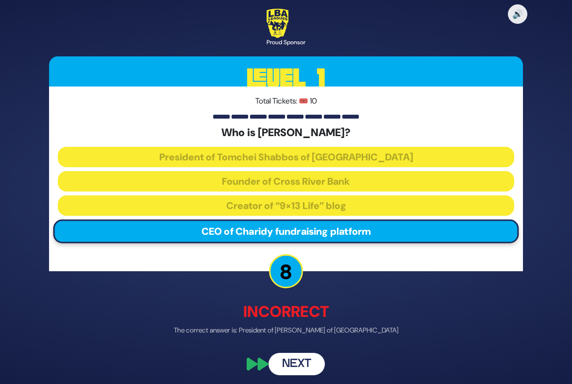
click at [304, 366] on button "Next" at bounding box center [297, 364] width 56 height 22
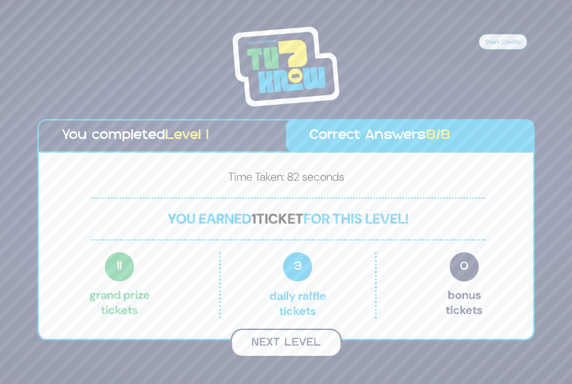
click at [282, 336] on button "Next Level" at bounding box center [286, 342] width 111 height 29
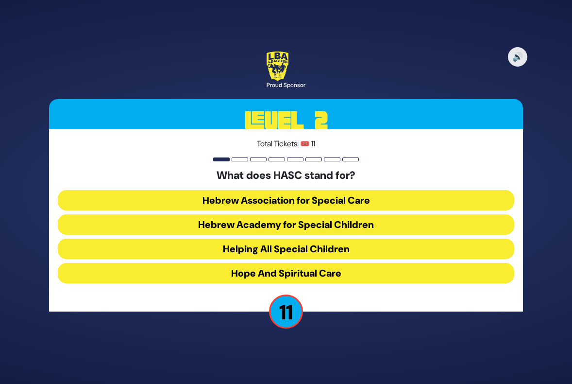
click at [286, 223] on button "Hebrew Academy for Special Children" at bounding box center [286, 224] width 457 height 20
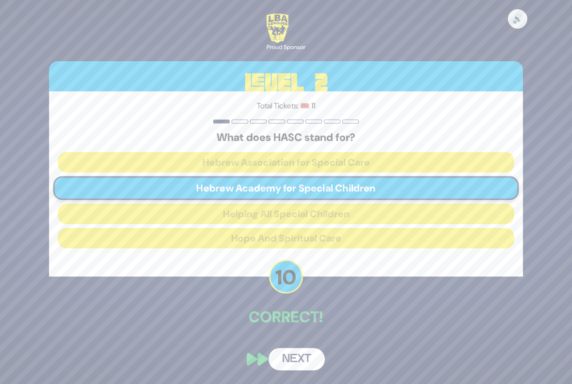
click at [304, 362] on button "Next" at bounding box center [297, 359] width 56 height 22
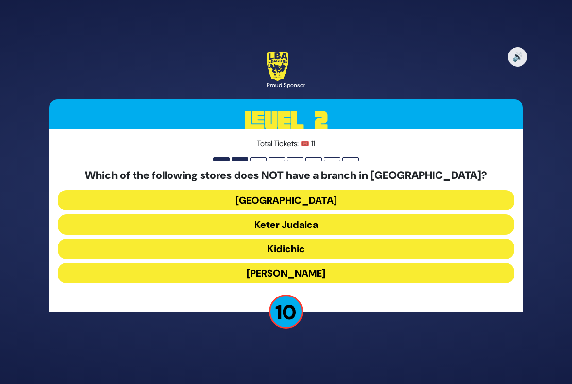
click at [299, 220] on button "Keter Judaica" at bounding box center [286, 224] width 457 height 20
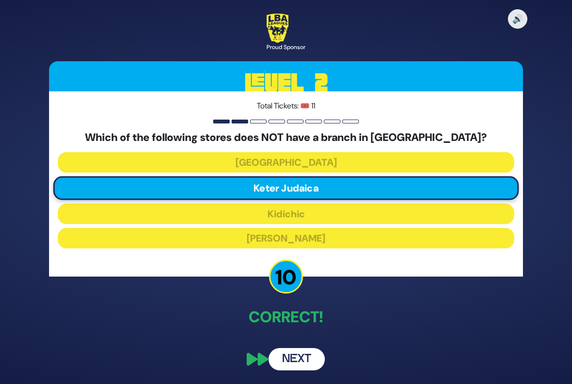
click at [305, 358] on button "Next" at bounding box center [297, 359] width 56 height 22
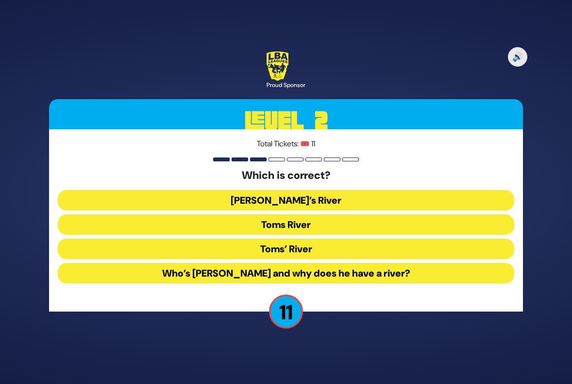
click at [289, 225] on button "Toms River" at bounding box center [286, 224] width 457 height 20
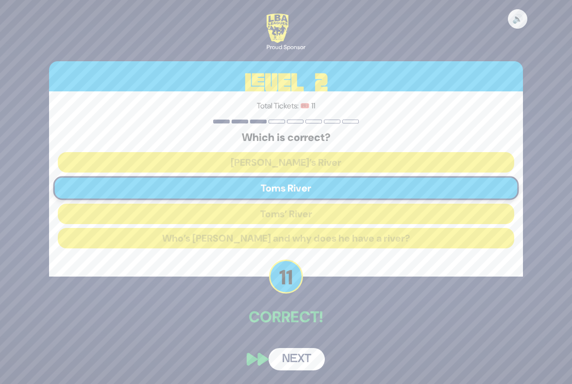
click at [298, 356] on button "Next" at bounding box center [297, 359] width 56 height 22
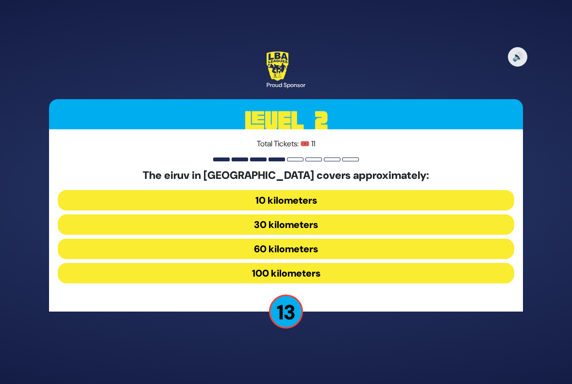
click at [283, 223] on button "30 kilometers" at bounding box center [286, 224] width 457 height 20
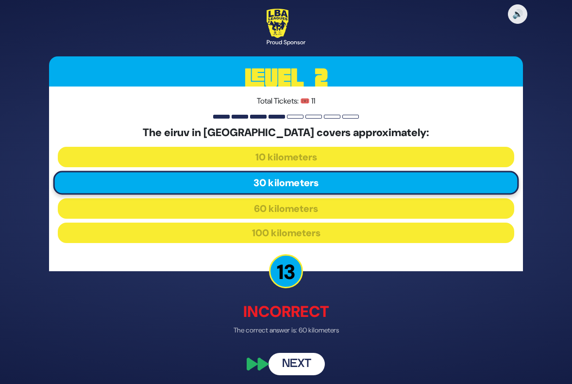
click at [296, 373] on button "Next" at bounding box center [297, 364] width 56 height 22
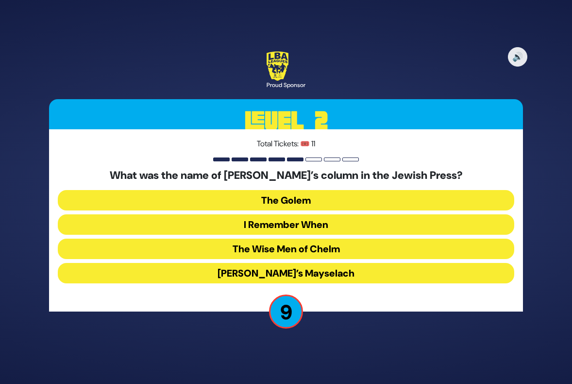
click at [287, 223] on button "I Remember When" at bounding box center [286, 224] width 457 height 20
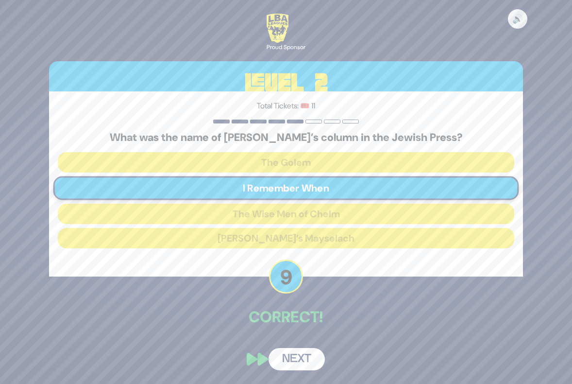
click at [303, 354] on button "Next" at bounding box center [297, 359] width 56 height 22
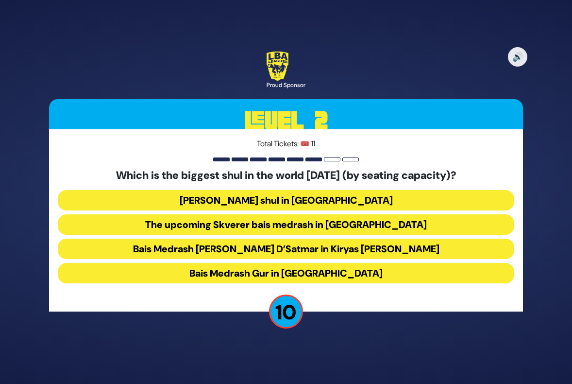
click at [299, 197] on button "Belzer shul in Yerushalayim" at bounding box center [286, 200] width 457 height 20
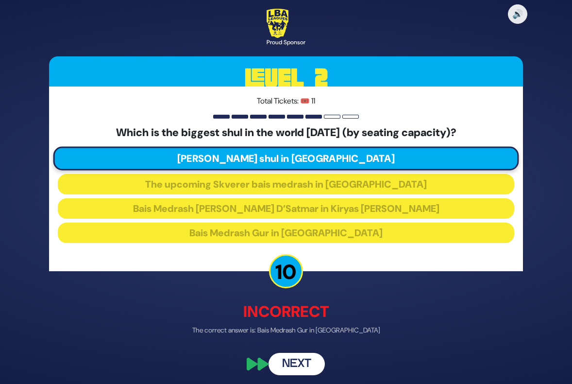
click at [299, 363] on button "Next" at bounding box center [297, 364] width 56 height 22
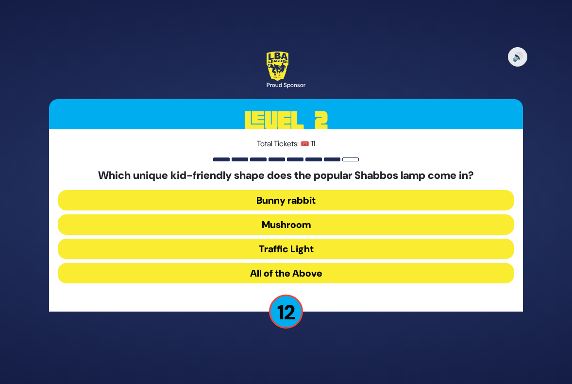
click at [280, 222] on button "Mushroom" at bounding box center [286, 224] width 457 height 20
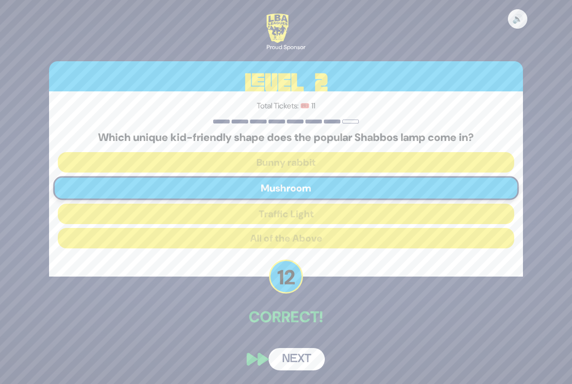
click at [305, 356] on button "Next" at bounding box center [297, 359] width 56 height 22
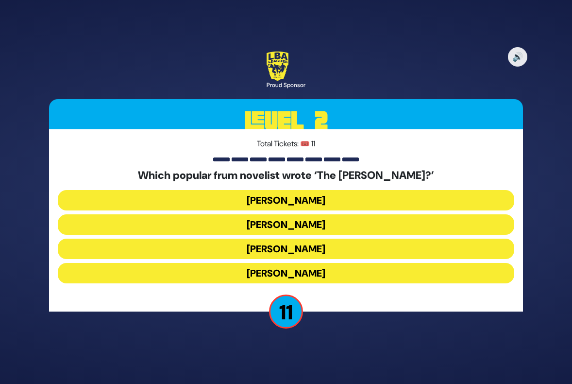
click at [285, 249] on button "Yair Weinstock" at bounding box center [286, 248] width 457 height 20
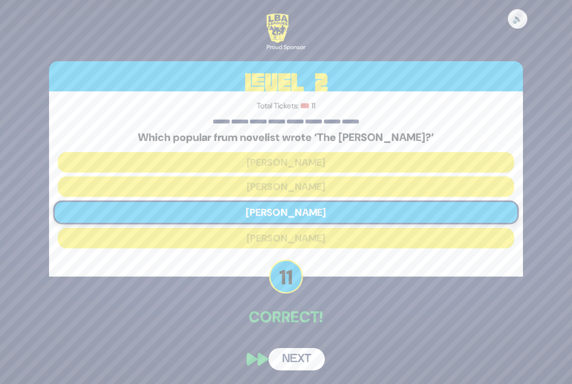
click at [296, 359] on button "Next" at bounding box center [297, 359] width 56 height 22
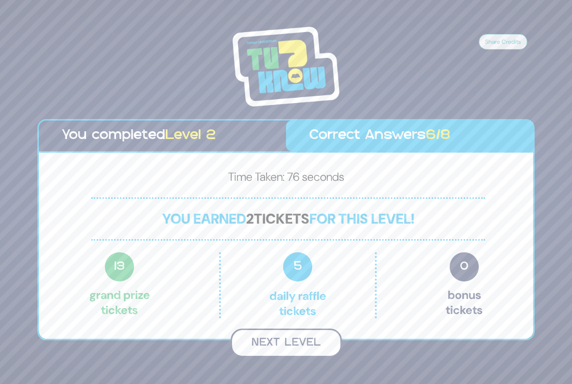
click at [287, 348] on button "Next Level" at bounding box center [286, 342] width 111 height 29
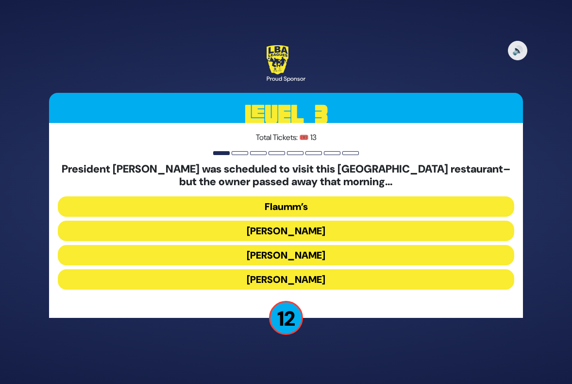
click at [285, 254] on button "Gottlieb’s" at bounding box center [286, 255] width 457 height 20
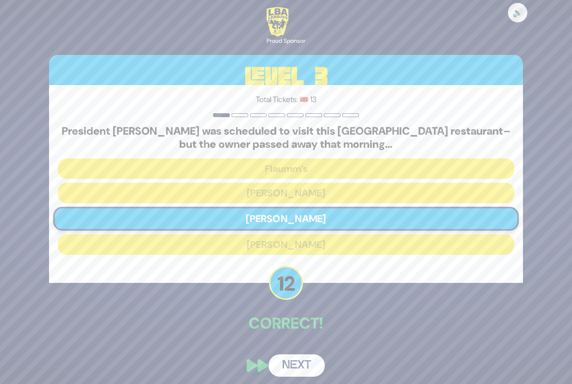
click at [299, 365] on button "Next" at bounding box center [297, 365] width 56 height 22
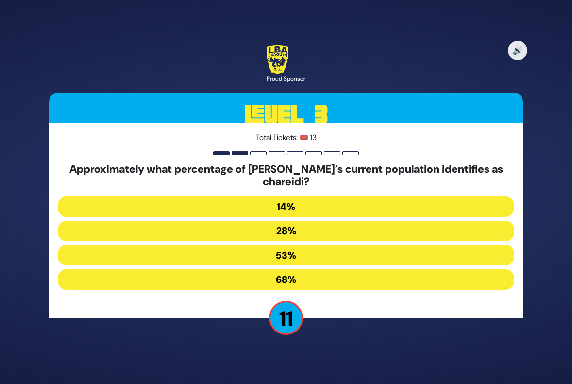
click at [291, 205] on button "14%" at bounding box center [286, 206] width 457 height 20
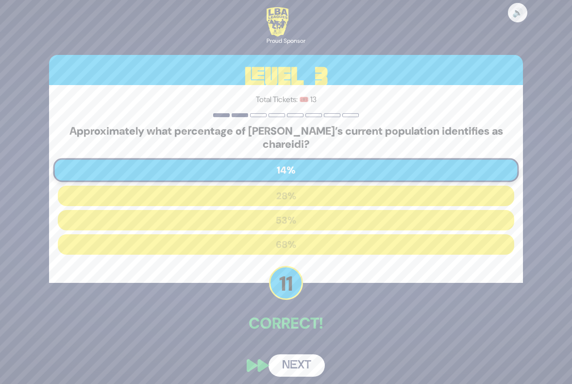
click at [303, 368] on button "Next" at bounding box center [297, 365] width 56 height 22
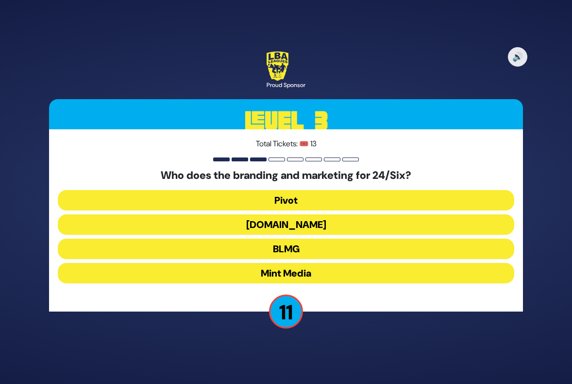
click at [300, 265] on button "Mint Media" at bounding box center [286, 273] width 457 height 20
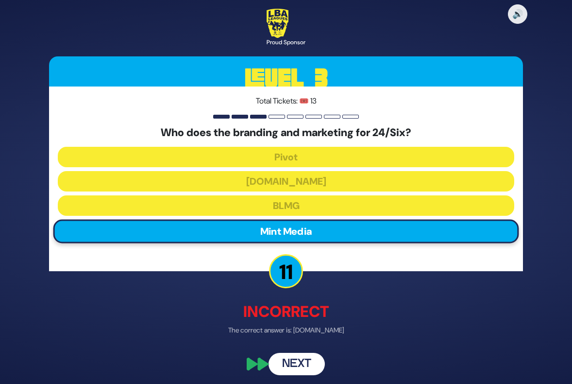
click at [302, 366] on button "Next" at bounding box center [297, 364] width 56 height 22
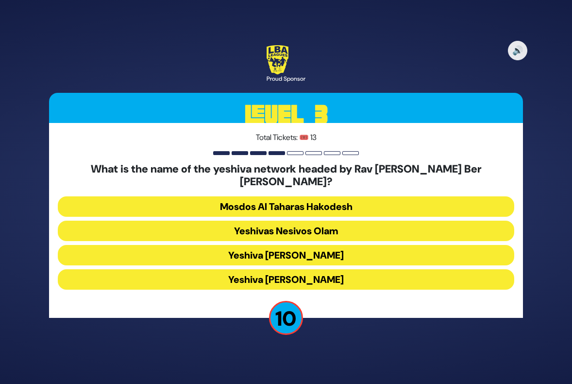
click at [321, 269] on button "Yeshiva Ateres Shlomo" at bounding box center [286, 279] width 457 height 20
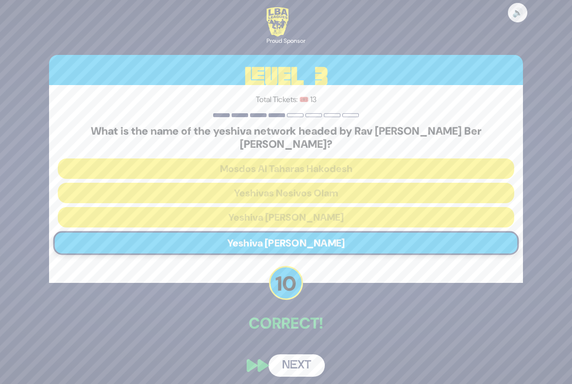
click at [302, 358] on button "Next" at bounding box center [297, 365] width 56 height 22
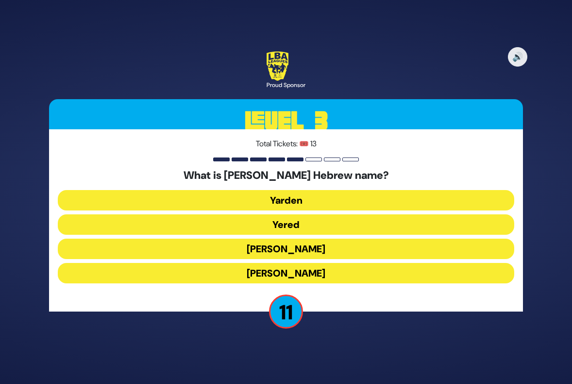
click at [308, 246] on button "Yaakov Yitzchak" at bounding box center [286, 248] width 457 height 20
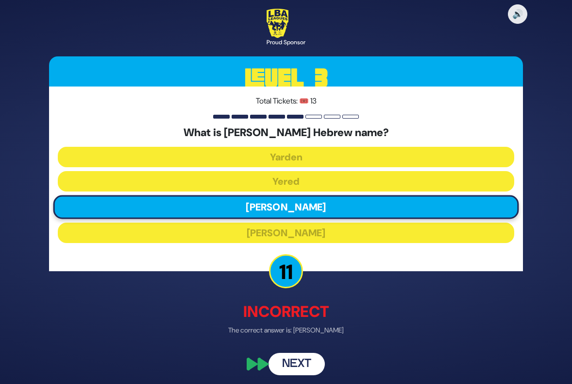
click at [296, 360] on button "Next" at bounding box center [297, 364] width 56 height 22
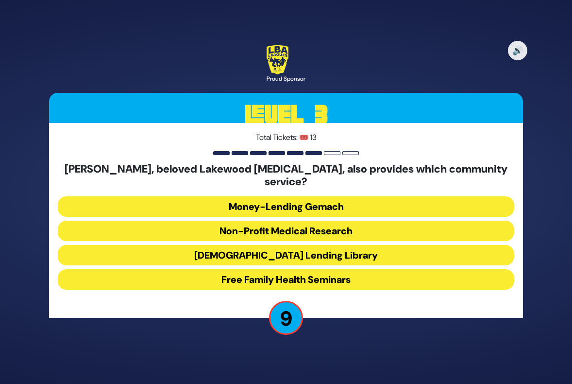
click at [301, 270] on button "Free Family Health Seminars" at bounding box center [286, 279] width 457 height 20
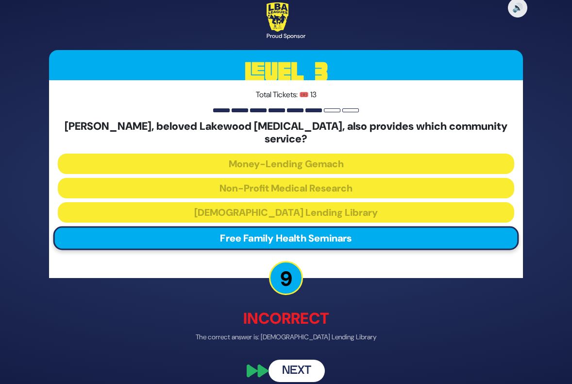
click at [299, 368] on button "Next" at bounding box center [297, 370] width 56 height 22
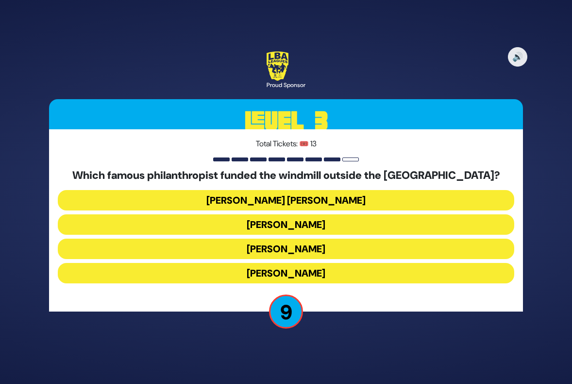
click at [305, 200] on button "Baron Edmond James de Rothschild" at bounding box center [286, 200] width 457 height 20
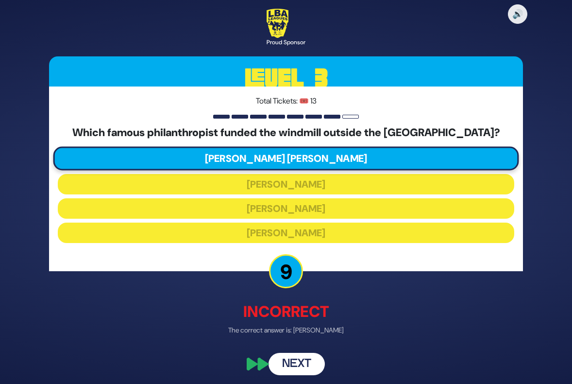
click at [293, 363] on button "Next" at bounding box center [297, 364] width 56 height 22
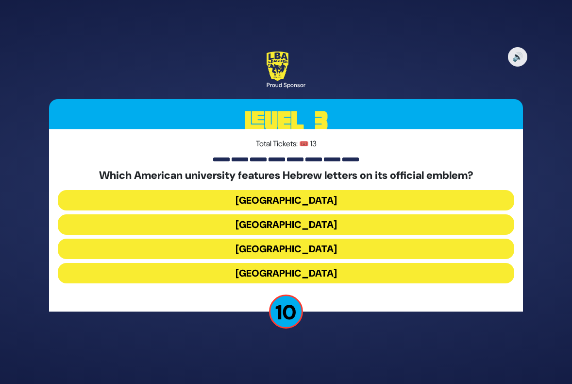
click at [291, 247] on button "Princeton University" at bounding box center [286, 248] width 457 height 20
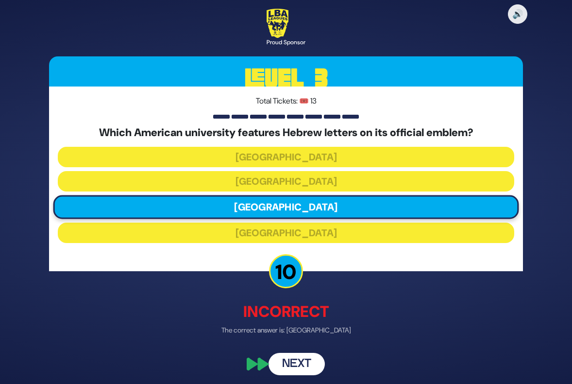
click at [307, 362] on button "Next" at bounding box center [297, 364] width 56 height 22
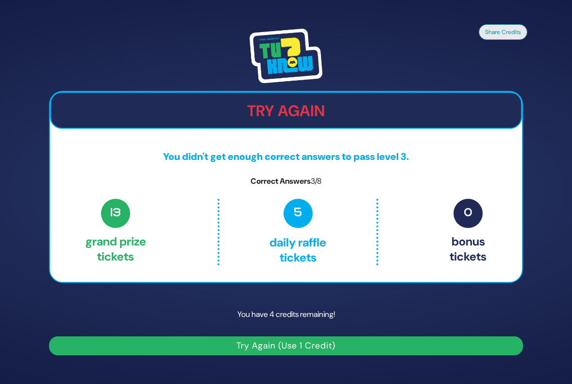
click at [305, 348] on button "Try Again (Use 1 Credit)" at bounding box center [286, 345] width 474 height 19
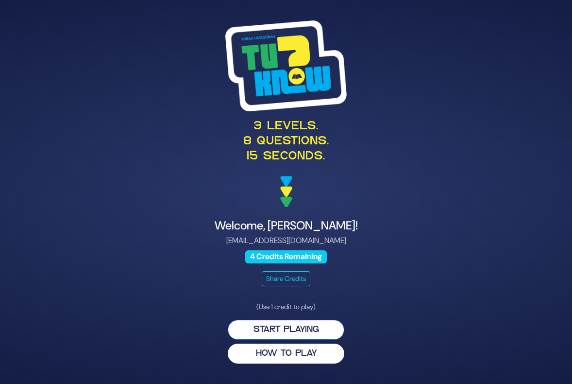
click at [296, 327] on button "Start Playing" at bounding box center [286, 330] width 117 height 20
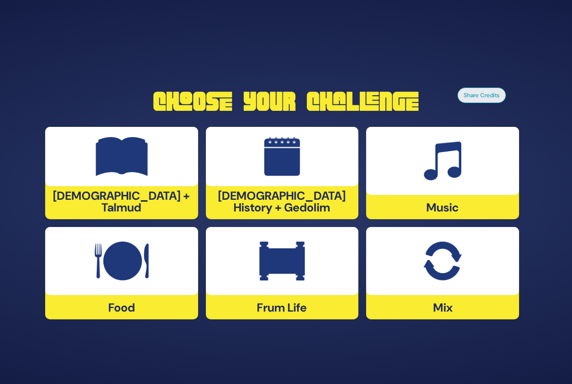
click at [125, 176] on img at bounding box center [122, 156] width 52 height 39
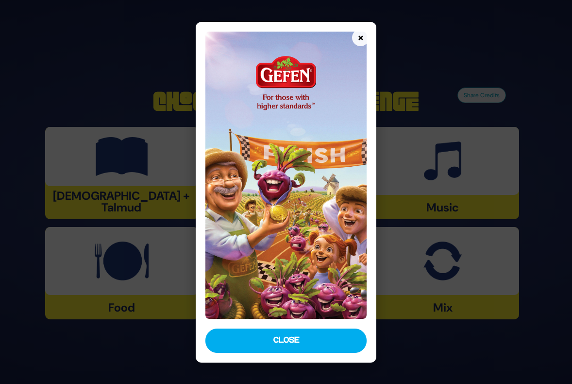
click at [327, 344] on button "Close" at bounding box center [285, 340] width 161 height 24
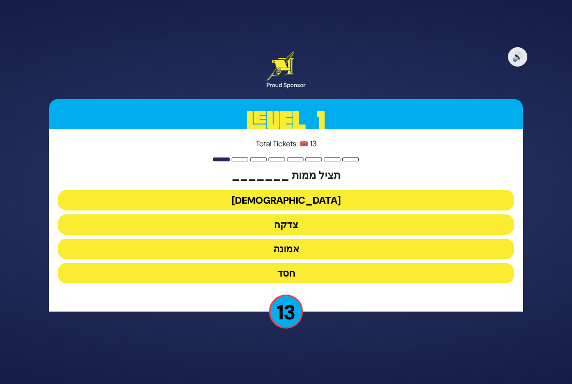
click at [279, 225] on button "צדקה" at bounding box center [286, 224] width 457 height 20
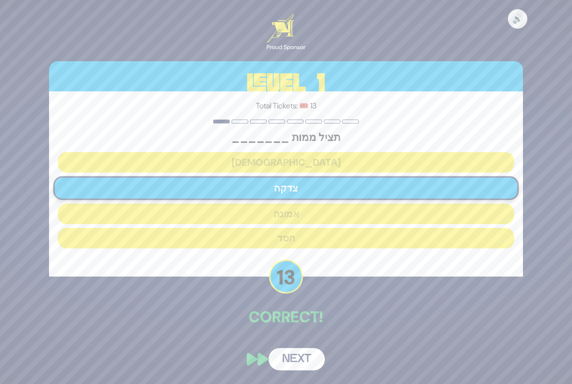
click at [309, 354] on button "Next" at bounding box center [297, 359] width 56 height 22
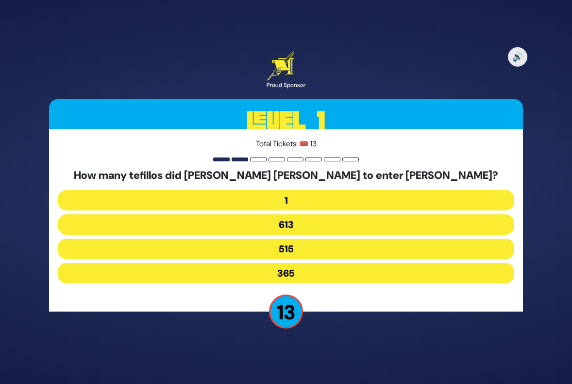
click at [265, 241] on button "515" at bounding box center [286, 248] width 457 height 20
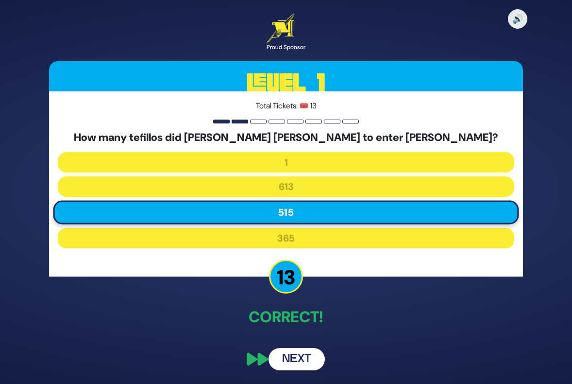
click at [302, 353] on button "Next" at bounding box center [297, 359] width 56 height 22
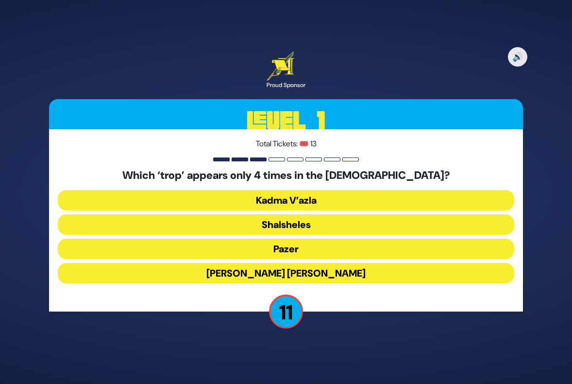
click at [293, 227] on button "Shalsheles" at bounding box center [286, 224] width 457 height 20
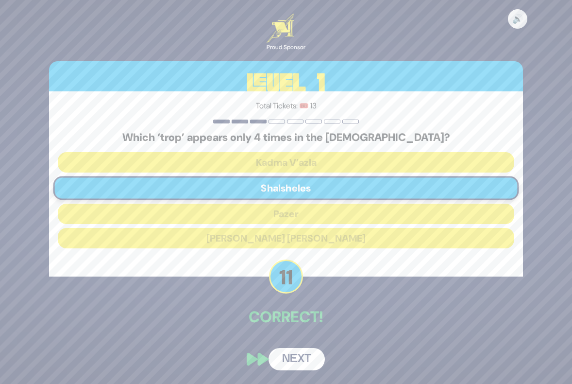
click at [298, 354] on button "Next" at bounding box center [297, 359] width 56 height 22
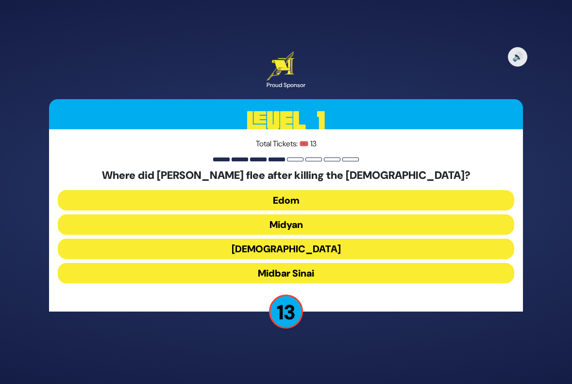
click at [288, 224] on button "Midyan" at bounding box center [286, 224] width 457 height 20
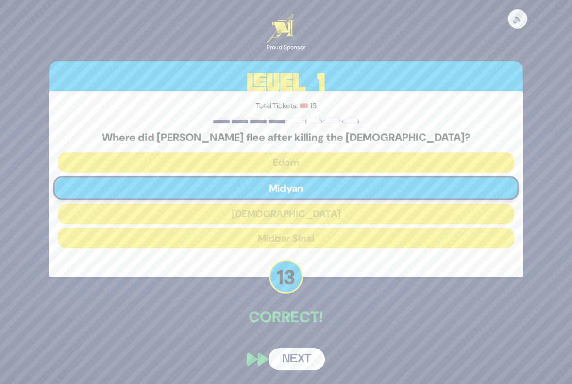
click at [305, 353] on button "Next" at bounding box center [297, 359] width 56 height 22
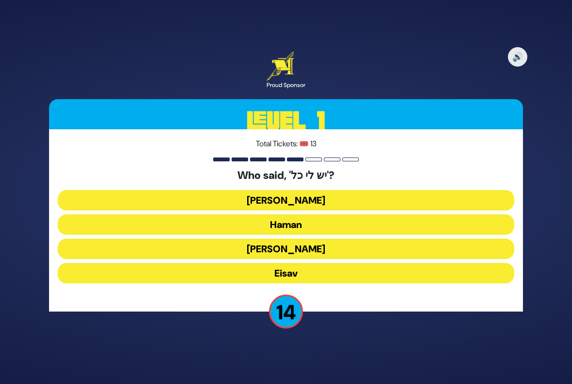
click at [296, 267] on button "Eisav" at bounding box center [286, 273] width 457 height 20
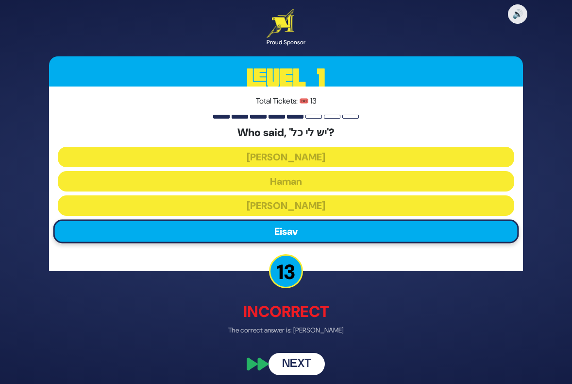
click at [299, 357] on button "Next" at bounding box center [297, 364] width 56 height 22
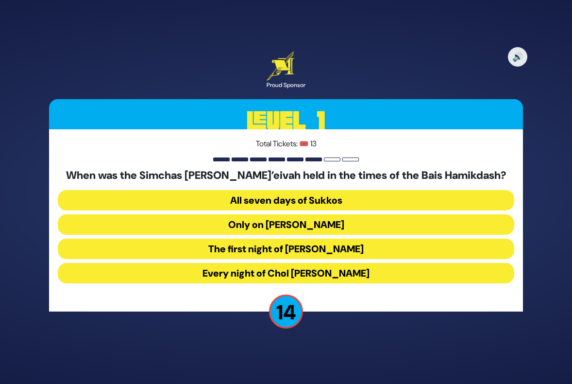
click at [280, 274] on button "Every night of Chol [PERSON_NAME]" at bounding box center [286, 273] width 457 height 20
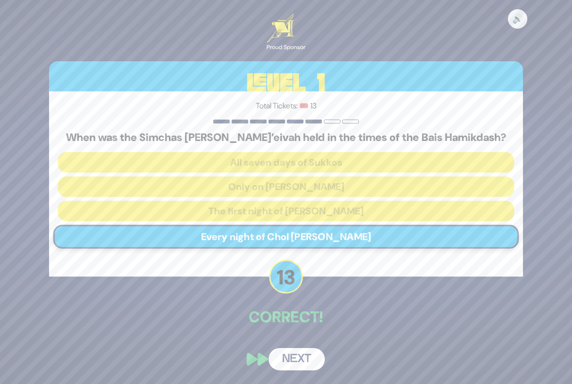
click at [306, 363] on button "Next" at bounding box center [297, 359] width 56 height 22
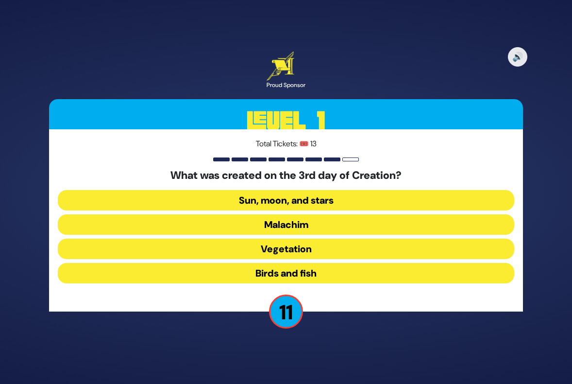
click at [307, 252] on button "Vegetation" at bounding box center [286, 248] width 457 height 20
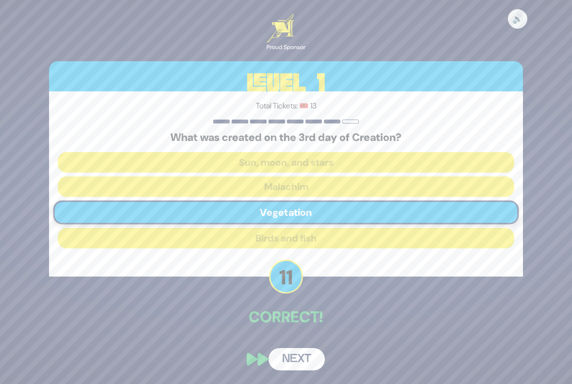
click at [303, 358] on button "Next" at bounding box center [297, 359] width 56 height 22
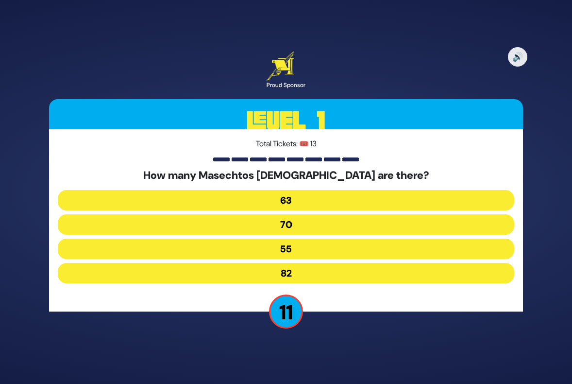
click at [294, 224] on button "70" at bounding box center [286, 224] width 457 height 20
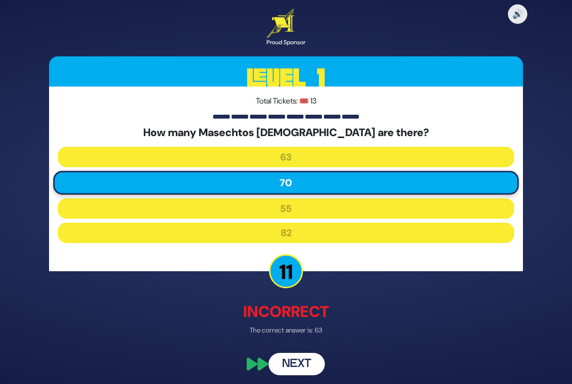
click at [303, 356] on button "Next" at bounding box center [297, 364] width 56 height 22
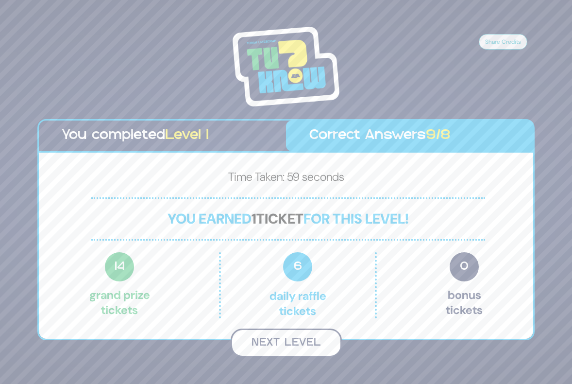
click at [279, 344] on button "Next Level" at bounding box center [286, 342] width 111 height 29
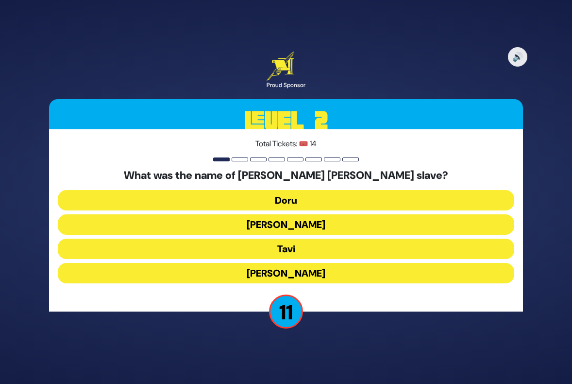
click at [302, 198] on button "Doru" at bounding box center [286, 200] width 457 height 20
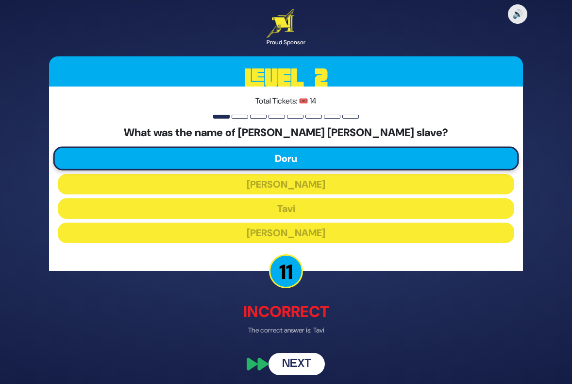
click at [292, 363] on button "Next" at bounding box center [297, 364] width 56 height 22
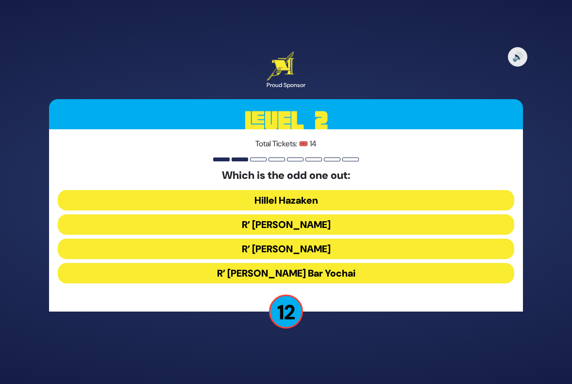
click at [257, 270] on button "R’ [PERSON_NAME] Bar Yochai" at bounding box center [286, 273] width 457 height 20
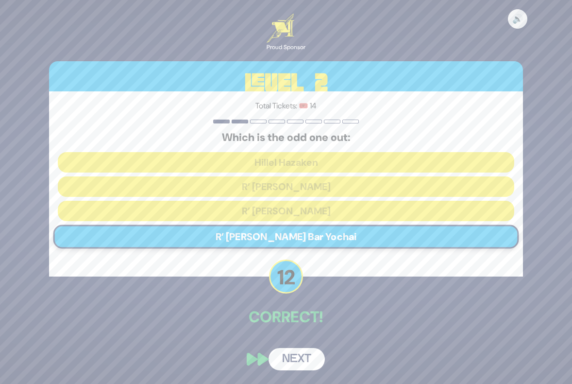
click at [299, 351] on button "Next" at bounding box center [297, 359] width 56 height 22
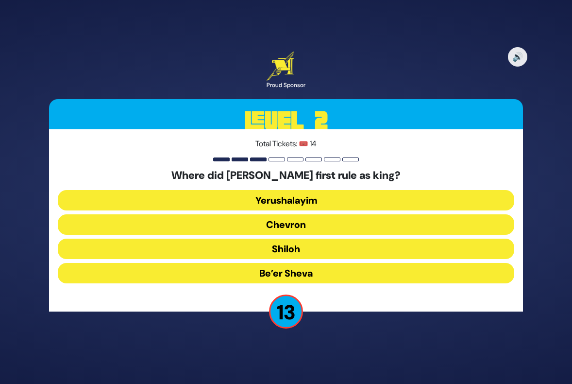
click at [299, 199] on button "Yerushalayim" at bounding box center [286, 200] width 457 height 20
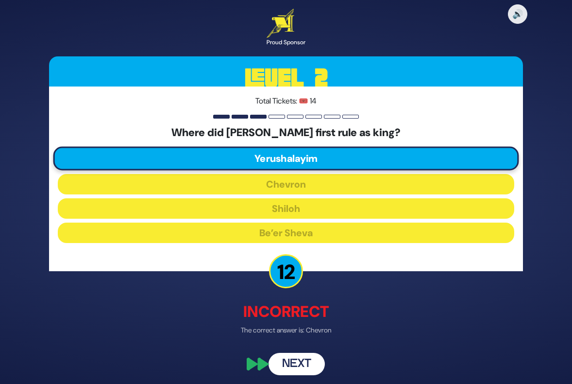
click at [289, 357] on button "Next" at bounding box center [297, 364] width 56 height 22
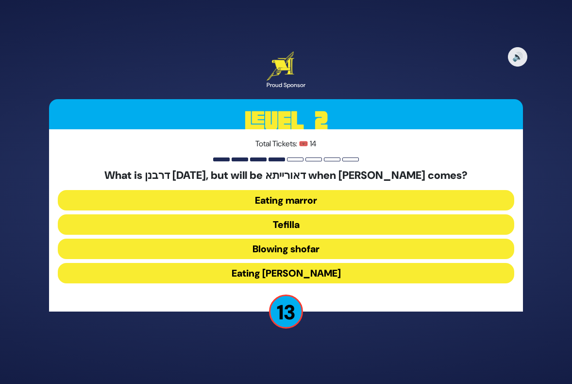
click at [305, 206] on button "Eating marror" at bounding box center [286, 200] width 457 height 20
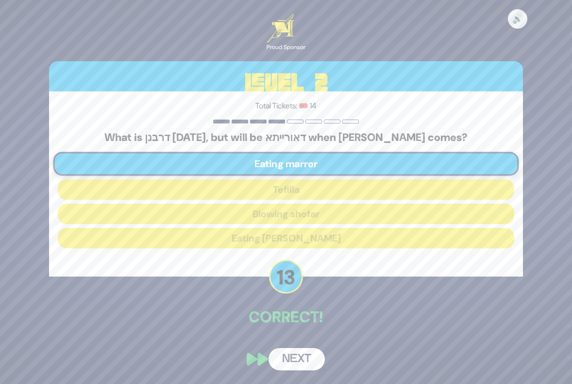
click at [302, 353] on button "Next" at bounding box center [297, 359] width 56 height 22
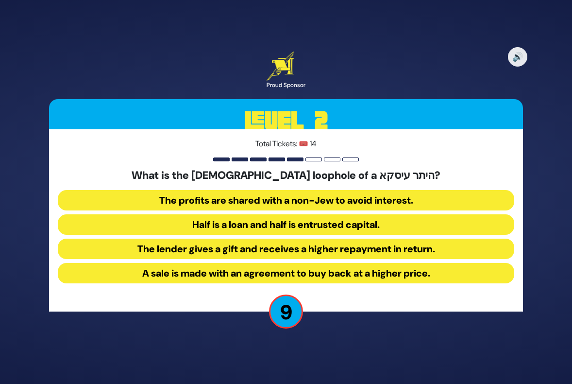
click at [313, 200] on button "The profits are shared with a non-Jew to avoid interest." at bounding box center [286, 200] width 457 height 20
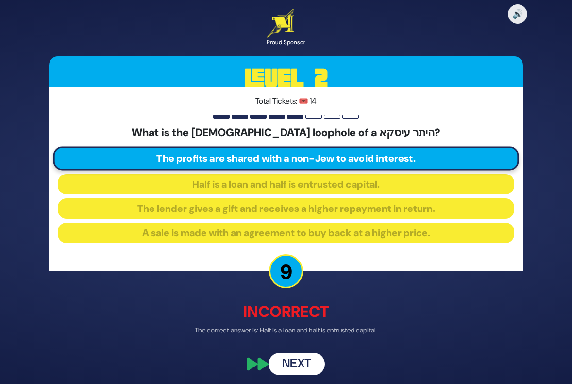
click at [303, 366] on button "Next" at bounding box center [297, 364] width 56 height 22
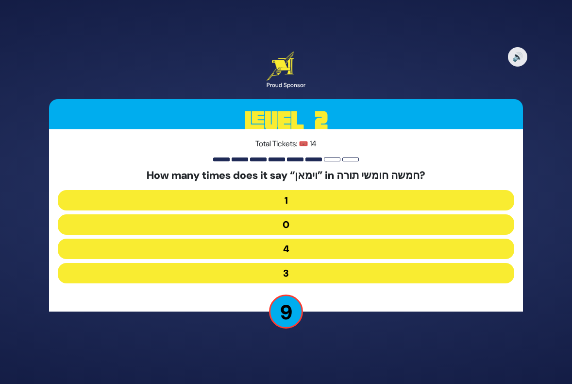
click at [289, 271] on button "3" at bounding box center [286, 273] width 457 height 20
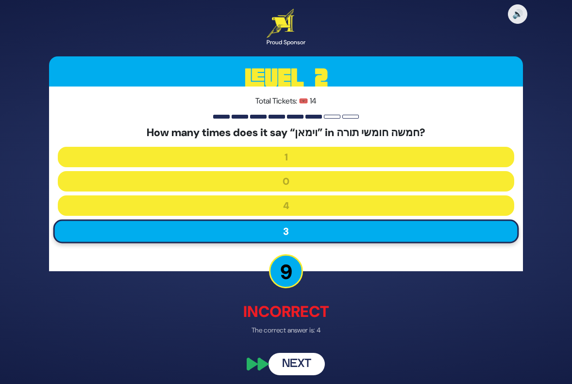
click at [298, 357] on button "Next" at bounding box center [297, 364] width 56 height 22
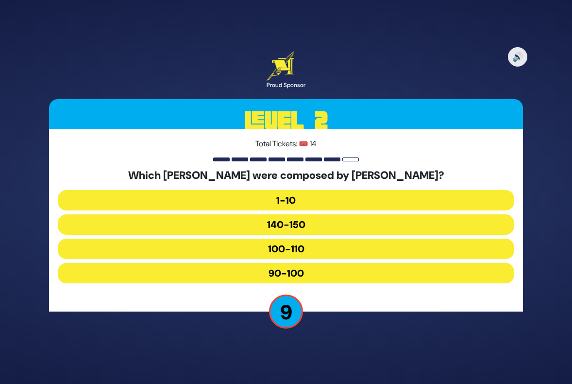
click at [277, 274] on button "90-100" at bounding box center [286, 273] width 457 height 20
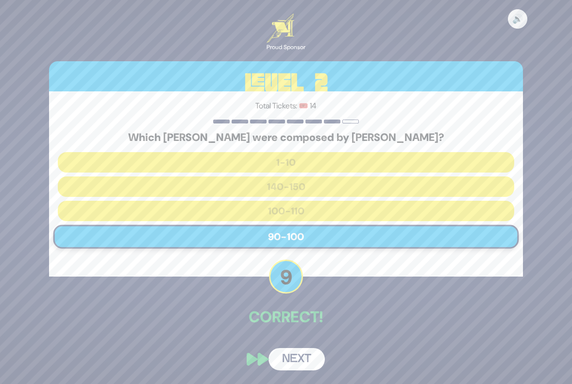
click at [299, 360] on button "Next" at bounding box center [297, 359] width 56 height 22
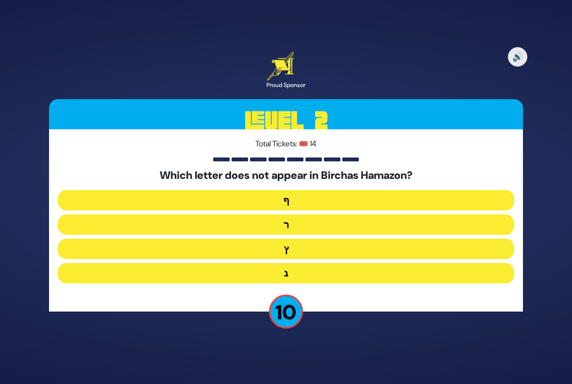
click at [290, 201] on button "ף" at bounding box center [286, 200] width 457 height 20
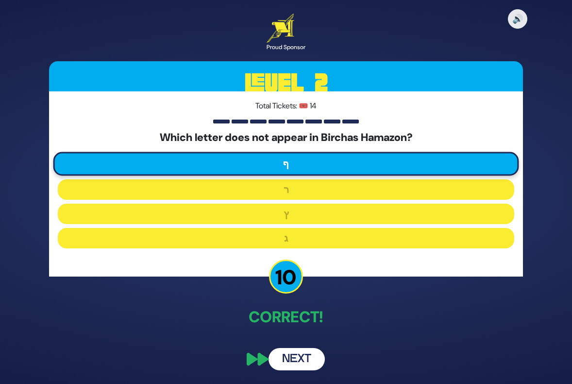
click at [288, 354] on button "Next" at bounding box center [297, 359] width 56 height 22
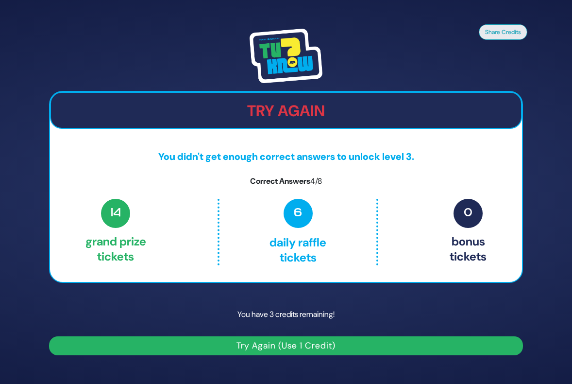
click at [363, 339] on button "Try Again (Use 1 Credit)" at bounding box center [286, 345] width 474 height 19
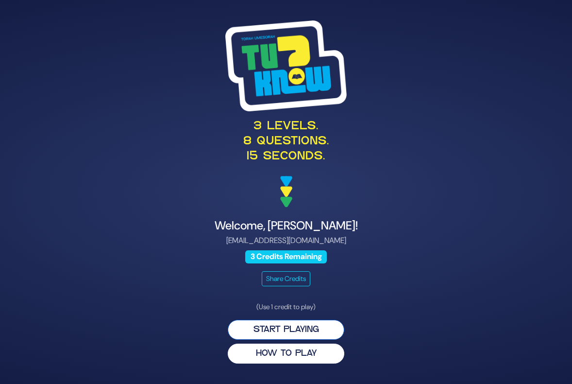
click at [284, 325] on button "Start Playing" at bounding box center [286, 330] width 117 height 20
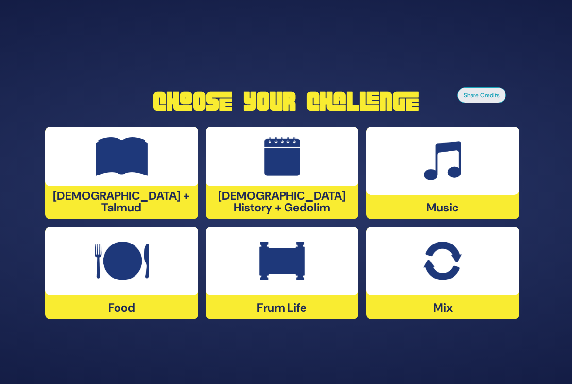
click at [100, 159] on img at bounding box center [122, 156] width 52 height 39
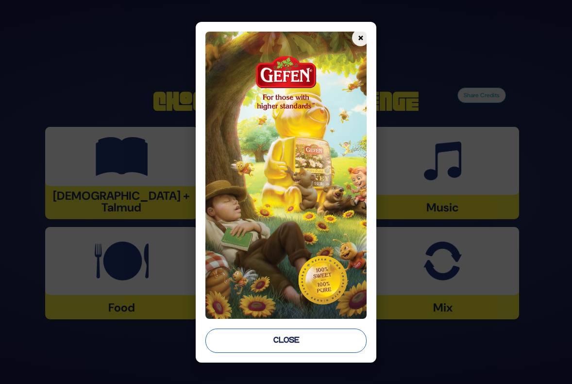
click at [282, 346] on button "Close" at bounding box center [285, 340] width 161 height 24
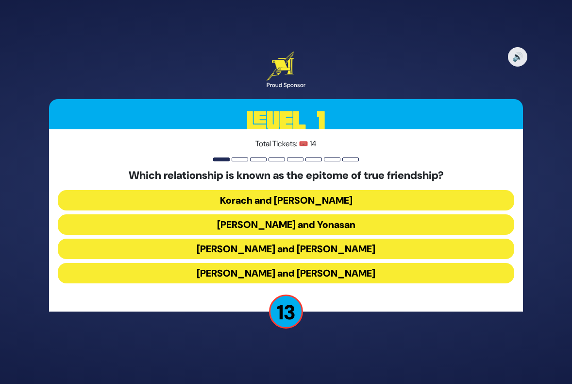
click at [316, 225] on button "Dovid and Yonasan" at bounding box center [286, 224] width 457 height 20
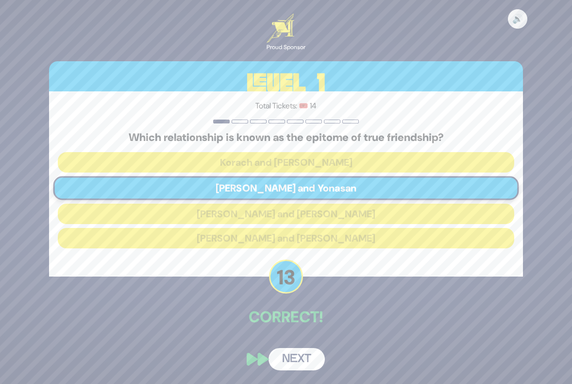
click at [290, 356] on button "Next" at bounding box center [297, 359] width 56 height 22
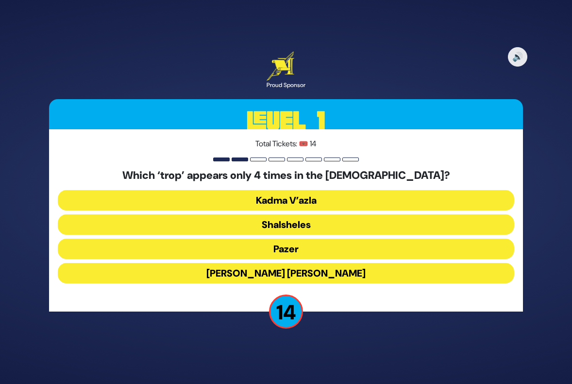
click at [275, 221] on button "Shalsheles" at bounding box center [286, 224] width 457 height 20
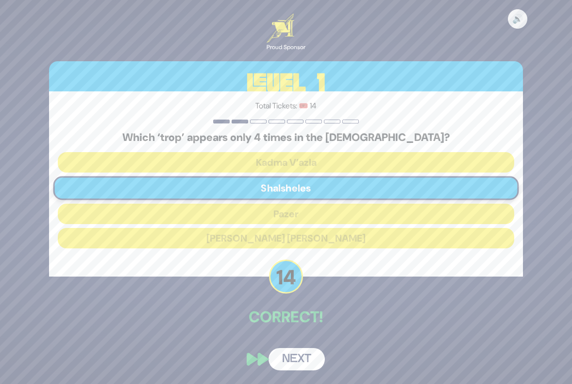
click at [294, 355] on button "Next" at bounding box center [297, 359] width 56 height 22
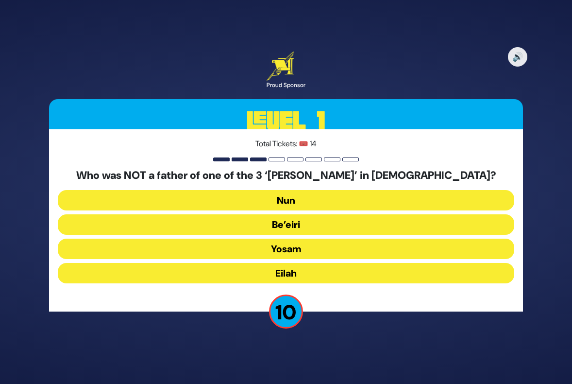
click at [294, 221] on button "Be’eiri" at bounding box center [286, 224] width 457 height 20
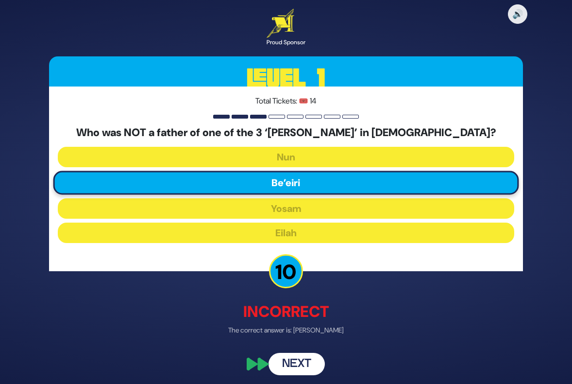
click at [305, 362] on button "Next" at bounding box center [297, 364] width 56 height 22
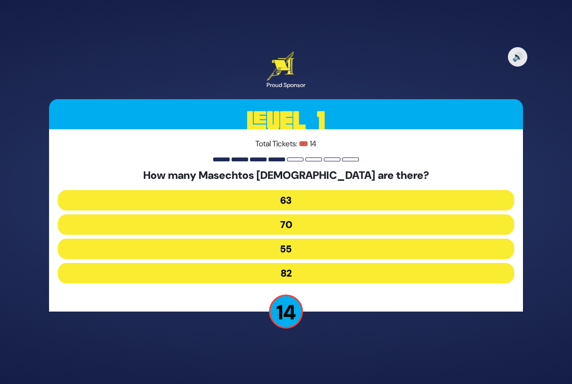
click at [285, 198] on button "63" at bounding box center [286, 200] width 457 height 20
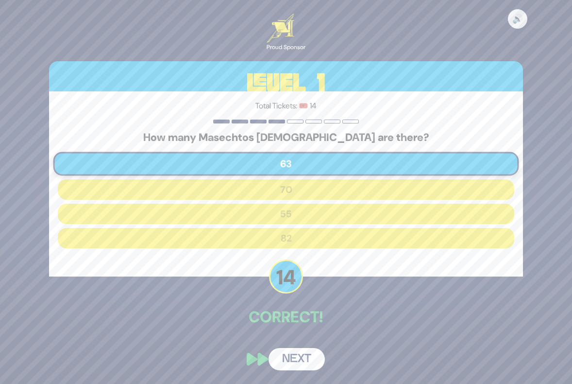
click at [291, 364] on button "Next" at bounding box center [297, 359] width 56 height 22
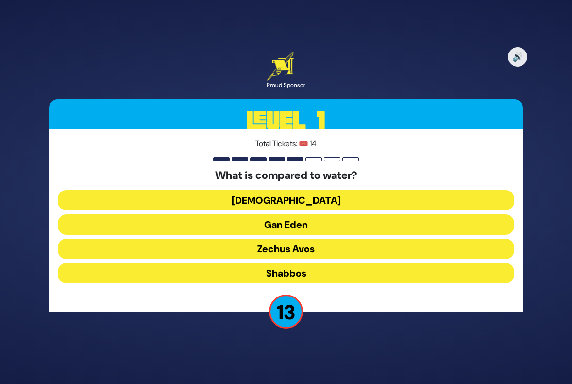
click at [277, 200] on button "Torah" at bounding box center [286, 200] width 457 height 20
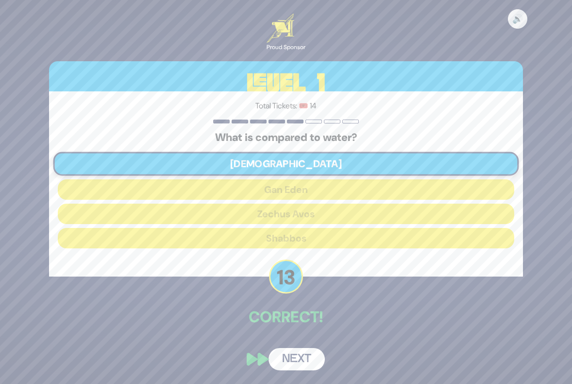
click at [303, 355] on button "Next" at bounding box center [297, 359] width 56 height 22
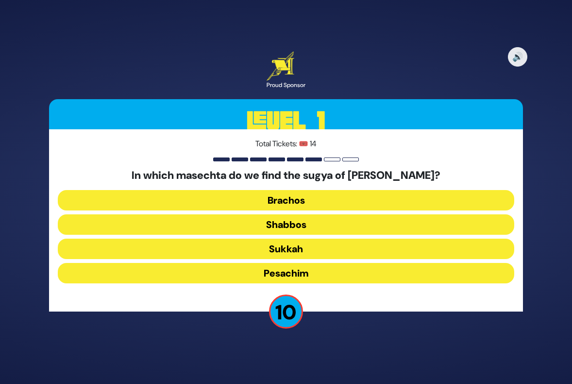
click at [294, 198] on button "Brachos" at bounding box center [286, 200] width 457 height 20
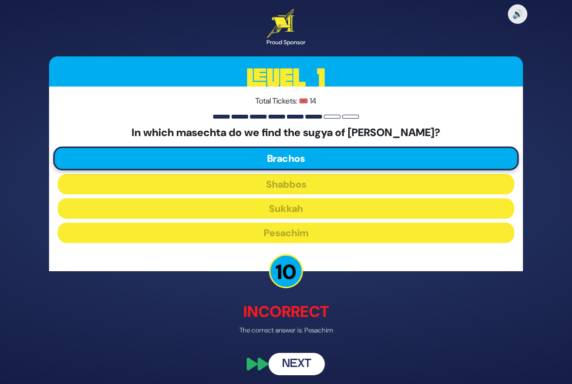
click at [298, 362] on button "Next" at bounding box center [297, 364] width 56 height 22
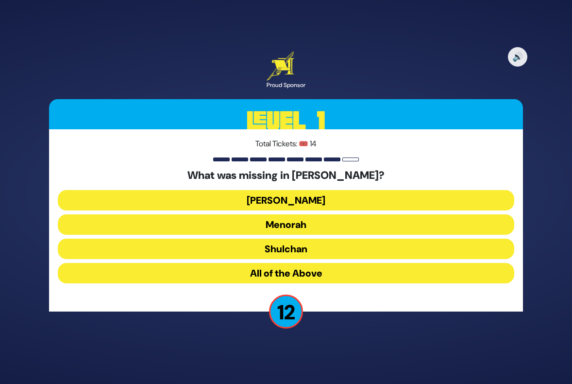
click at [286, 199] on button "Aron" at bounding box center [286, 200] width 457 height 20
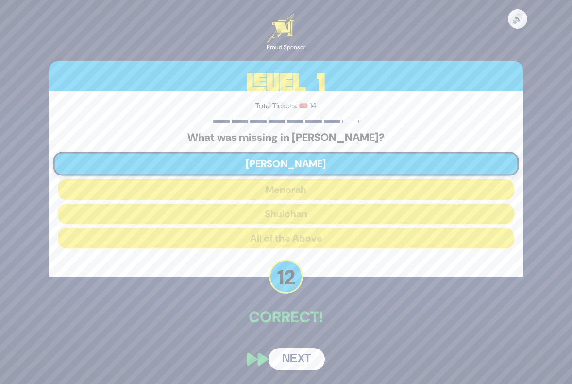
click at [307, 355] on button "Next" at bounding box center [297, 359] width 56 height 22
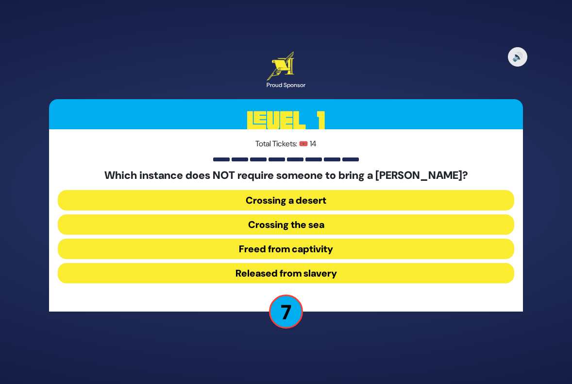
click at [280, 251] on button "Freed from captivity" at bounding box center [286, 248] width 457 height 20
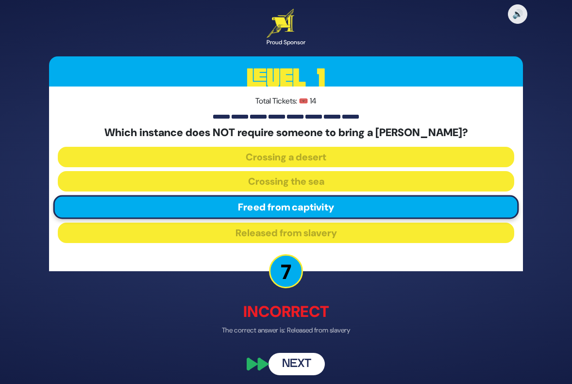
click at [296, 366] on button "Next" at bounding box center [297, 364] width 56 height 22
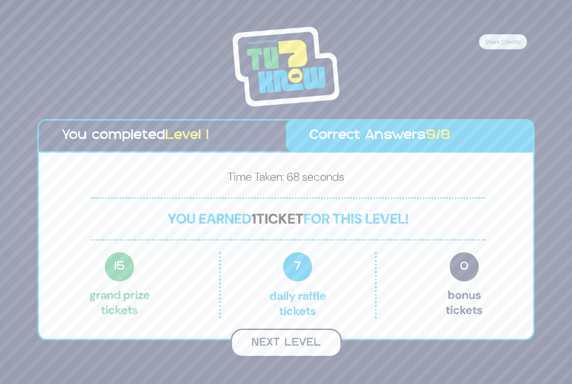
click at [285, 342] on button "Next Level" at bounding box center [286, 342] width 111 height 29
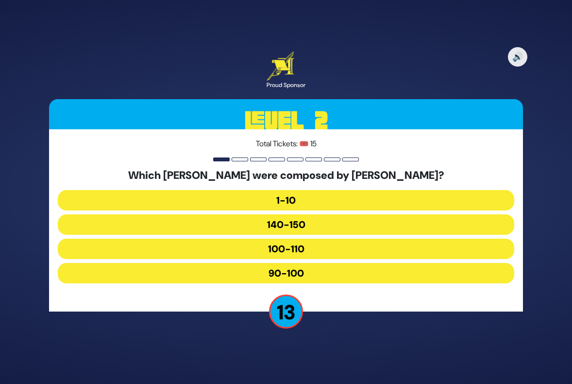
click at [289, 270] on button "90-100" at bounding box center [286, 273] width 457 height 20
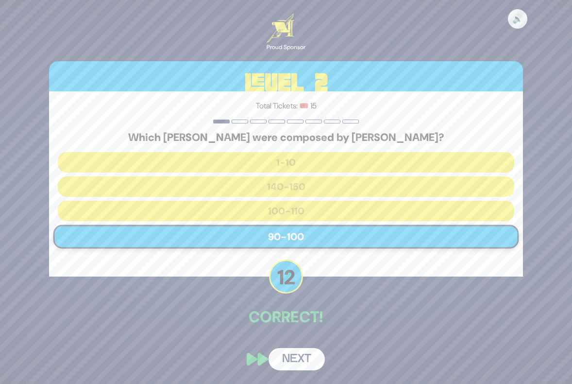
click at [303, 362] on button "Next" at bounding box center [297, 359] width 56 height 22
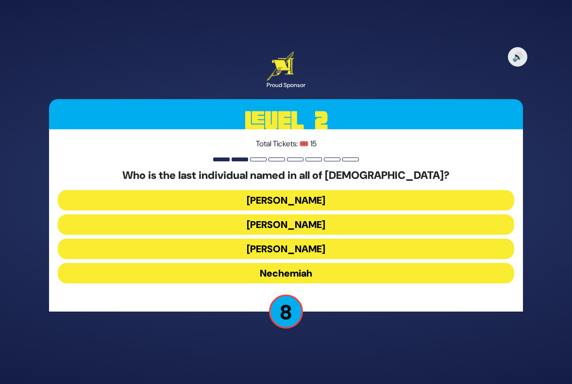
click at [289, 273] on button "Nechemiah" at bounding box center [286, 273] width 457 height 20
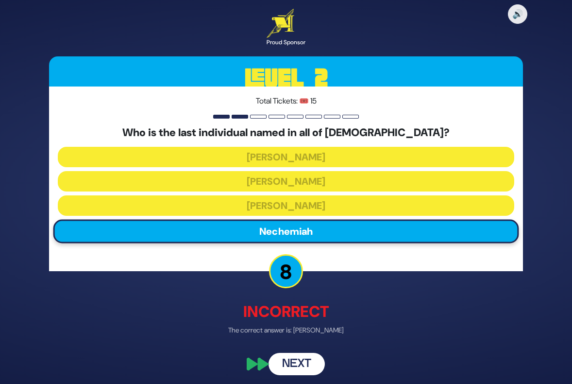
click at [306, 359] on button "Next" at bounding box center [297, 364] width 56 height 22
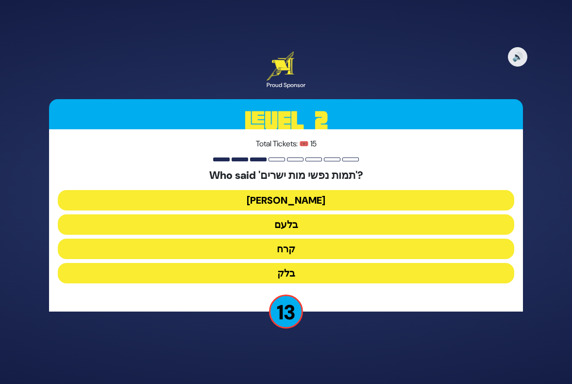
click at [301, 224] on button "בלעם" at bounding box center [286, 224] width 457 height 20
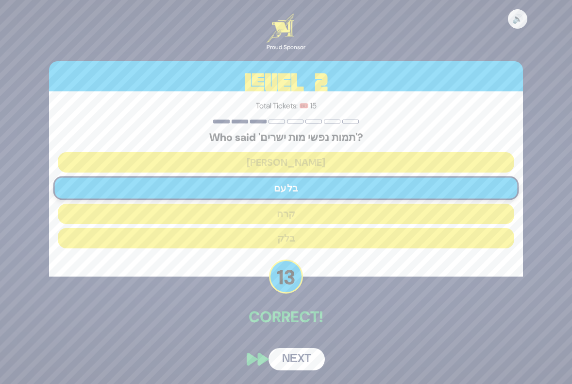
click at [307, 355] on button "Next" at bounding box center [297, 359] width 56 height 22
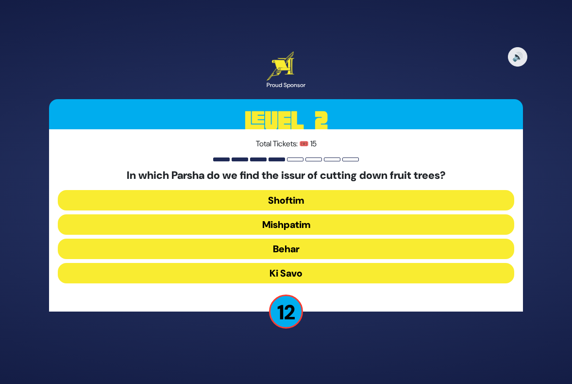
click at [301, 226] on button "Mishpatim" at bounding box center [286, 224] width 457 height 20
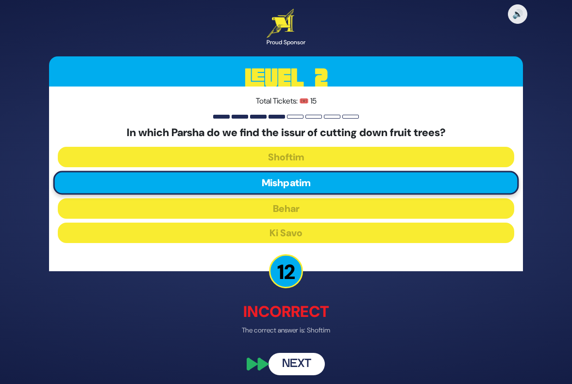
click at [299, 358] on button "Next" at bounding box center [297, 364] width 56 height 22
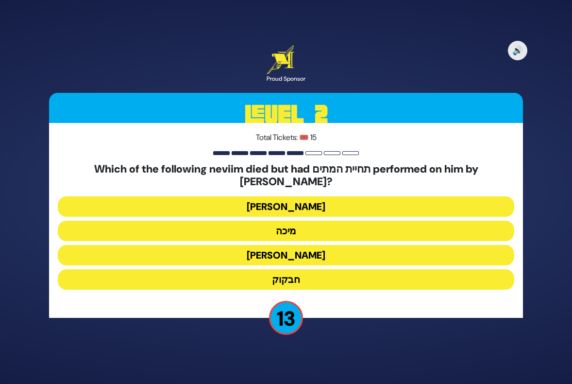
click at [288, 269] on button "חבקוק" at bounding box center [286, 279] width 457 height 20
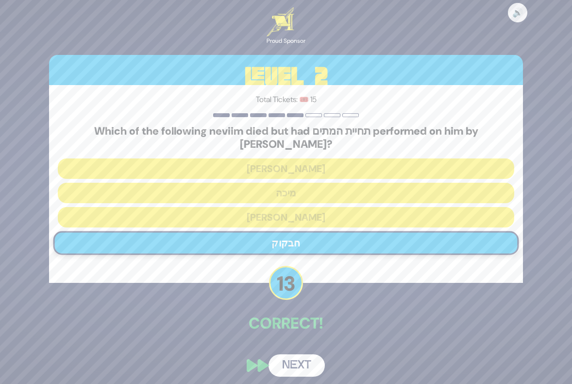
click at [300, 356] on button "Next" at bounding box center [297, 365] width 56 height 22
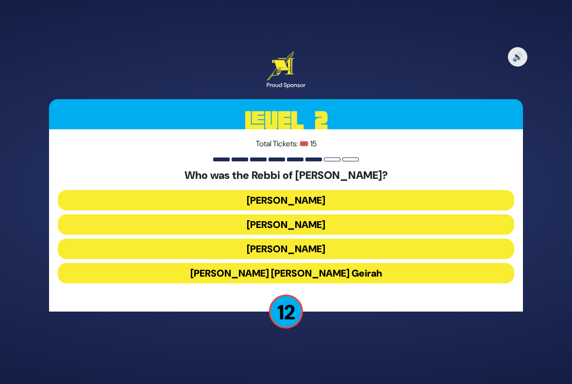
click at [290, 228] on button "Achiya Hashiloni" at bounding box center [286, 224] width 457 height 20
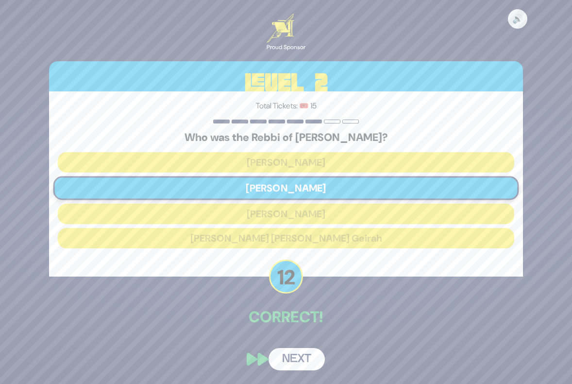
click at [302, 349] on button "Next" at bounding box center [297, 359] width 56 height 22
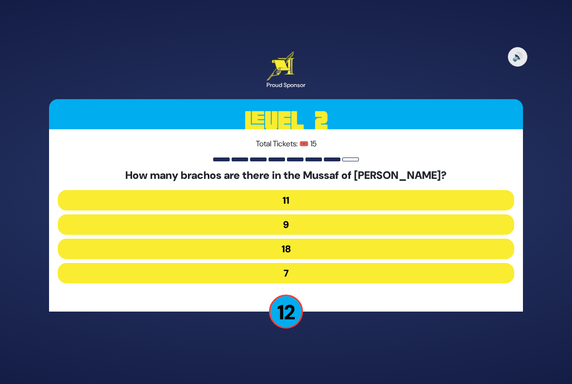
click at [292, 271] on button "7" at bounding box center [286, 273] width 457 height 20
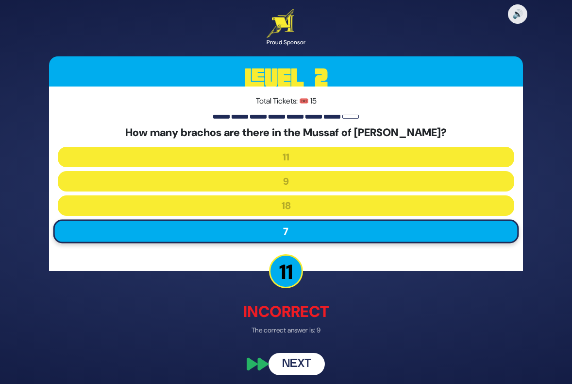
click at [298, 359] on button "Next" at bounding box center [297, 364] width 56 height 22
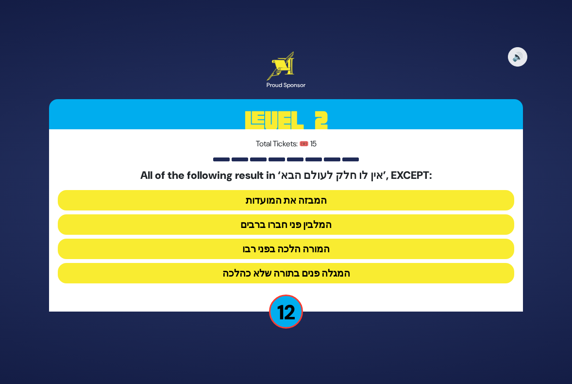
click at [306, 251] on button "המורה הלכה בפני רבו" at bounding box center [286, 248] width 457 height 20
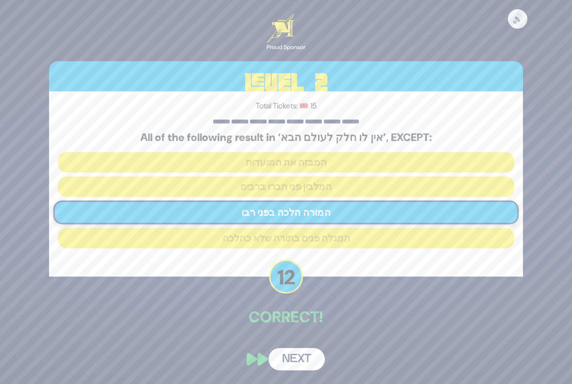
click at [301, 359] on button "Next" at bounding box center [297, 359] width 56 height 22
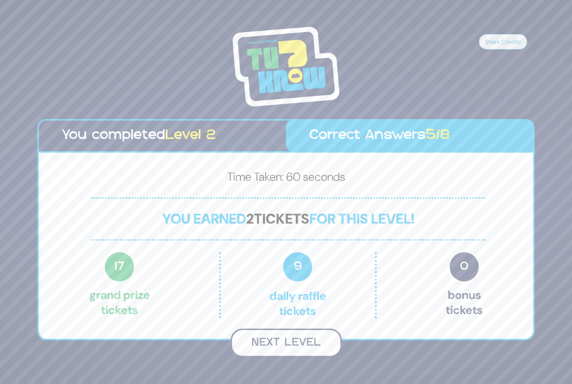
click at [290, 347] on button "Next Level" at bounding box center [286, 342] width 111 height 29
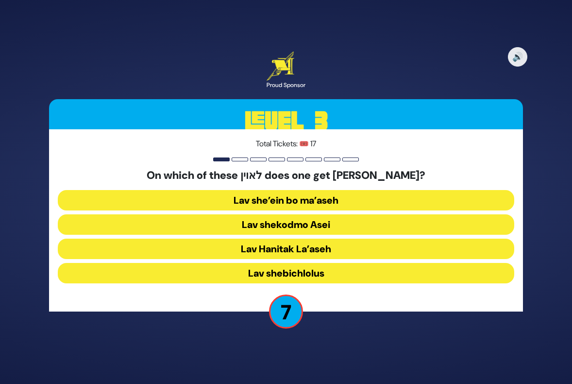
click at [281, 269] on button "Lav shebichlolus" at bounding box center [286, 273] width 457 height 20
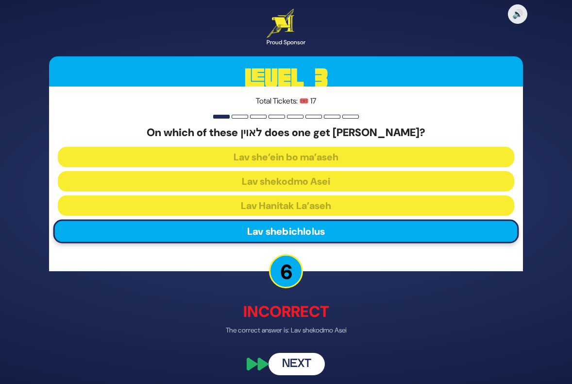
click at [305, 365] on button "Next" at bounding box center [297, 364] width 56 height 22
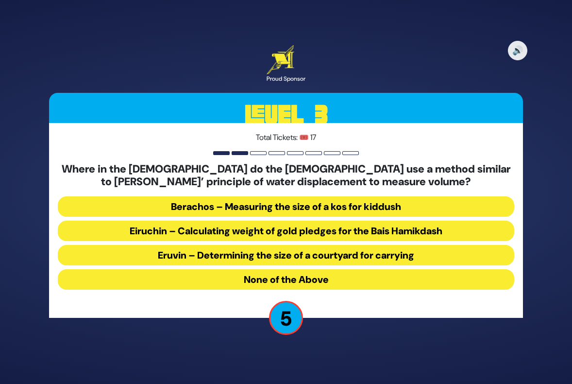
click at [314, 202] on button "Berachos – Measuring the size of a kos for kiddush" at bounding box center [286, 206] width 457 height 20
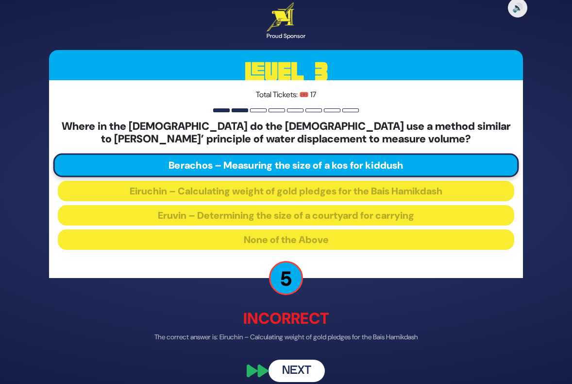
click at [293, 369] on button "Next" at bounding box center [297, 370] width 56 height 22
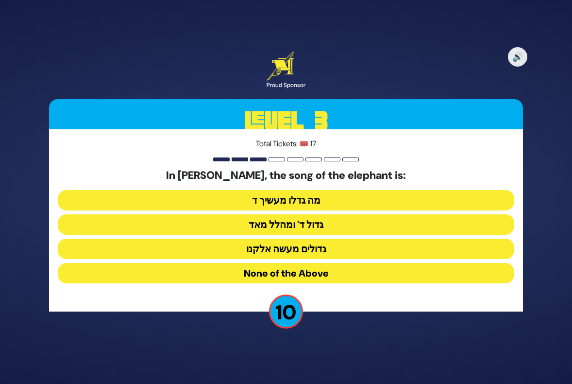
click at [296, 199] on button "מה גדלו מעשיך ד" at bounding box center [286, 200] width 457 height 20
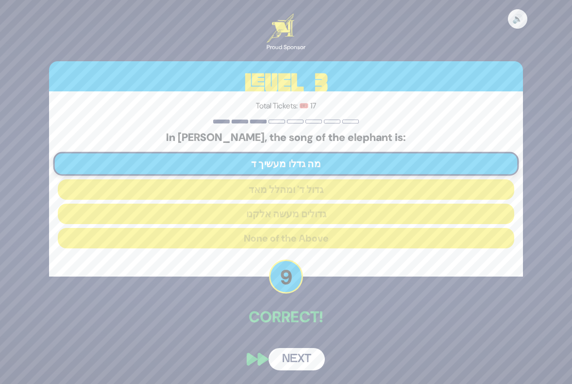
click at [300, 358] on button "Next" at bounding box center [297, 359] width 56 height 22
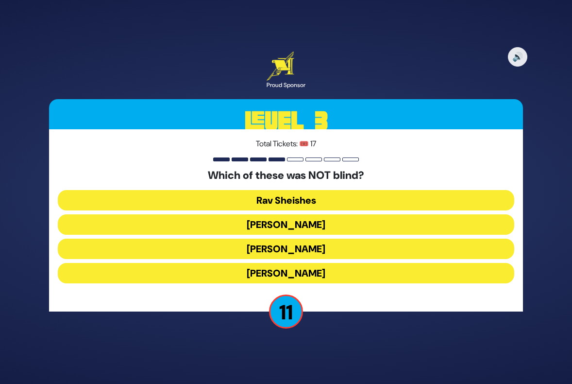
click at [293, 196] on button "Rav Sheishes" at bounding box center [286, 200] width 457 height 20
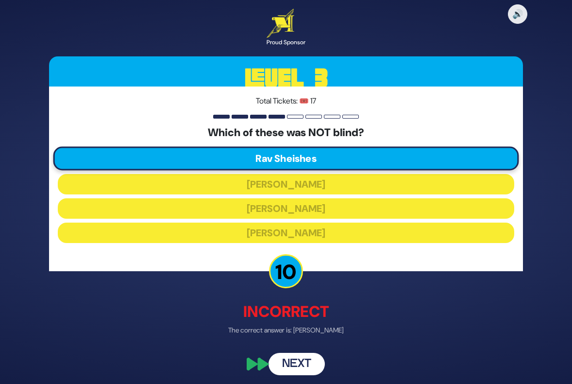
click at [301, 361] on button "Next" at bounding box center [297, 364] width 56 height 22
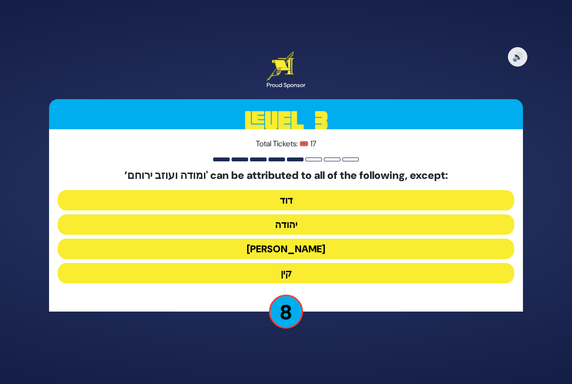
click at [271, 271] on button "קין" at bounding box center [286, 273] width 457 height 20
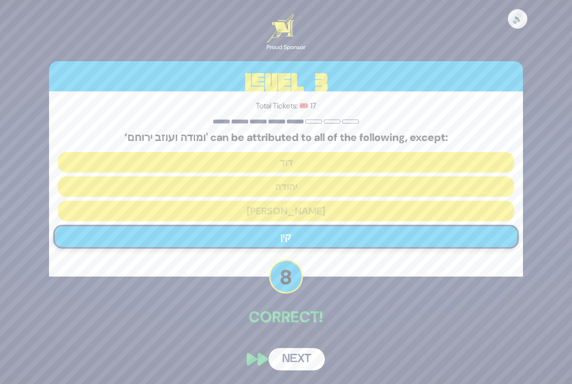
click at [299, 359] on button "Next" at bounding box center [297, 359] width 56 height 22
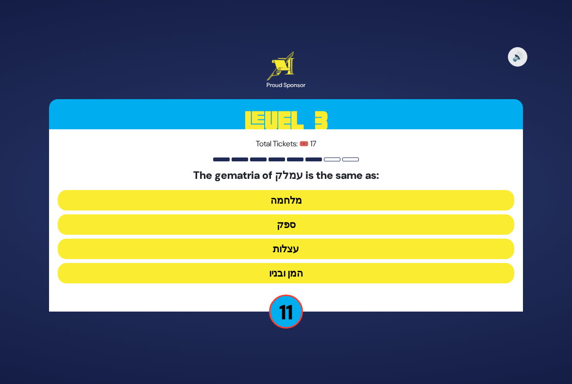
click at [305, 221] on button "ספק" at bounding box center [286, 224] width 457 height 20
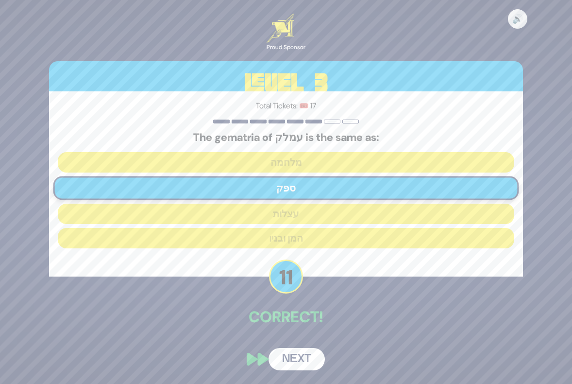
click at [296, 356] on button "Next" at bounding box center [297, 359] width 56 height 22
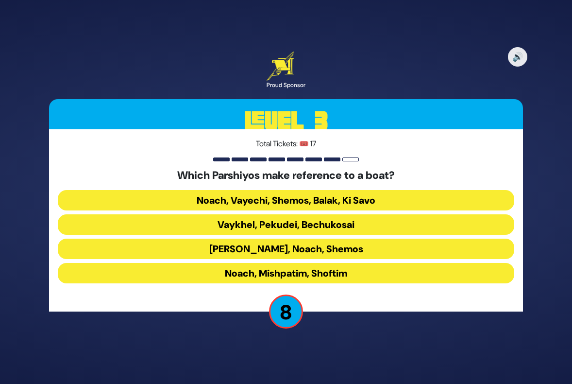
click at [312, 202] on button "Noach, Vayechi, Shemos, Balak, Ki Savo" at bounding box center [286, 200] width 457 height 20
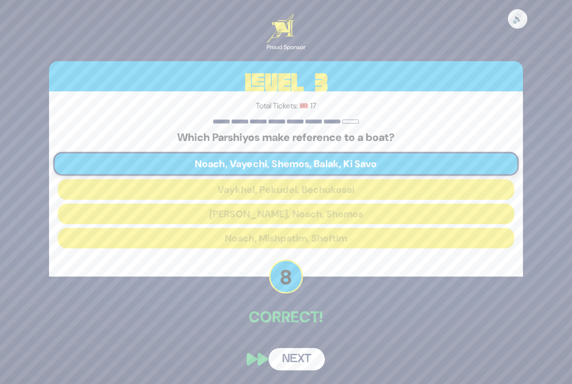
click at [303, 367] on button "Next" at bounding box center [297, 359] width 56 height 22
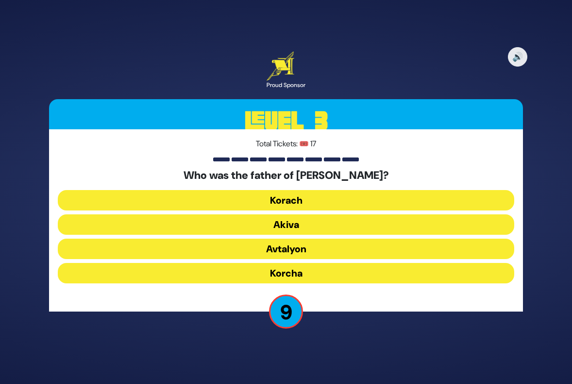
click at [315, 202] on button "Korach" at bounding box center [286, 200] width 457 height 20
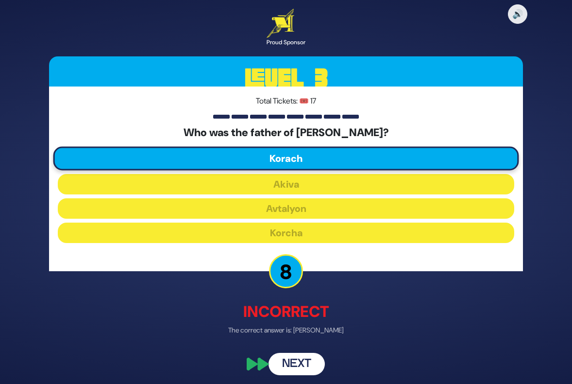
click at [301, 362] on button "Next" at bounding box center [297, 364] width 56 height 22
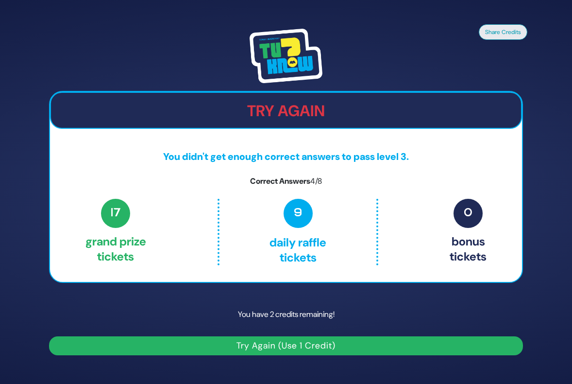
drag, startPoint x: 439, startPoint y: 81, endPoint x: 494, endPoint y: 9, distance: 90.3
click at [447, 71] on div at bounding box center [286, 56] width 474 height 54
